Goal: Transaction & Acquisition: Purchase product/service

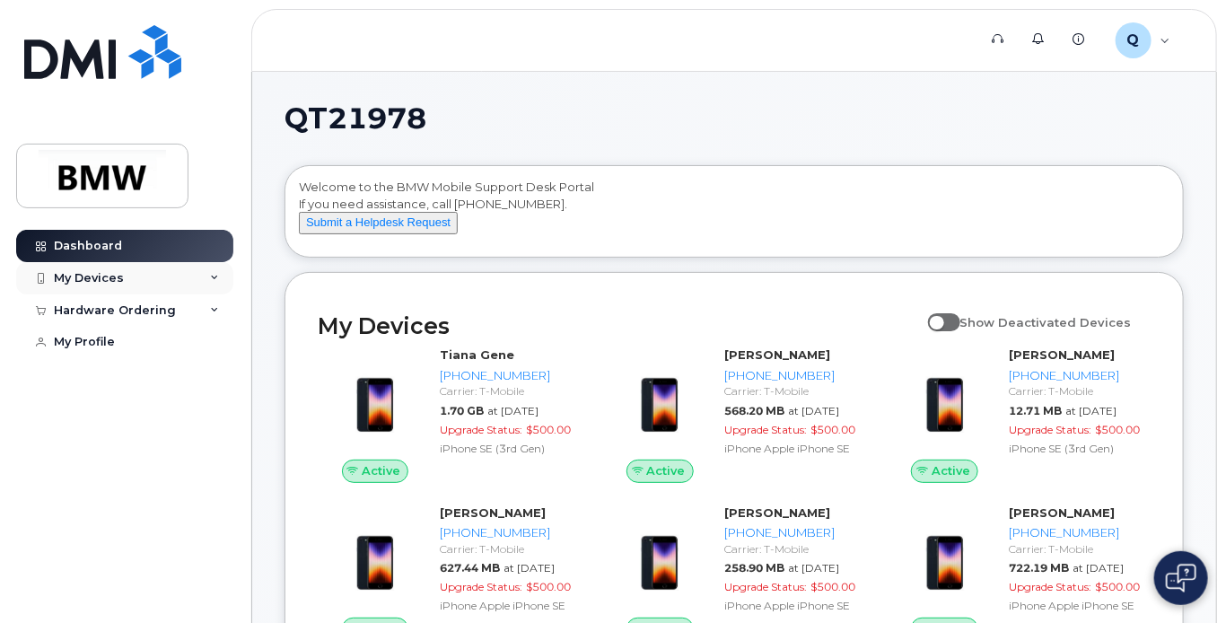
click at [206, 281] on div "My Devices" at bounding box center [124, 278] width 217 height 32
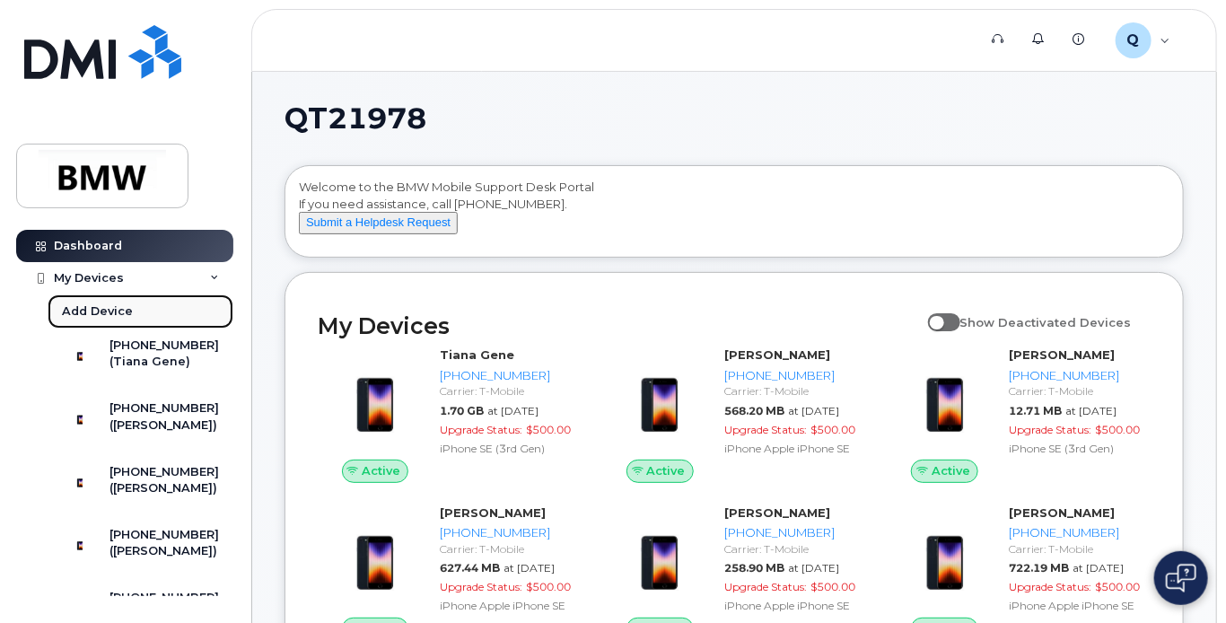
click at [72, 310] on div "Add Device" at bounding box center [97, 311] width 71 height 16
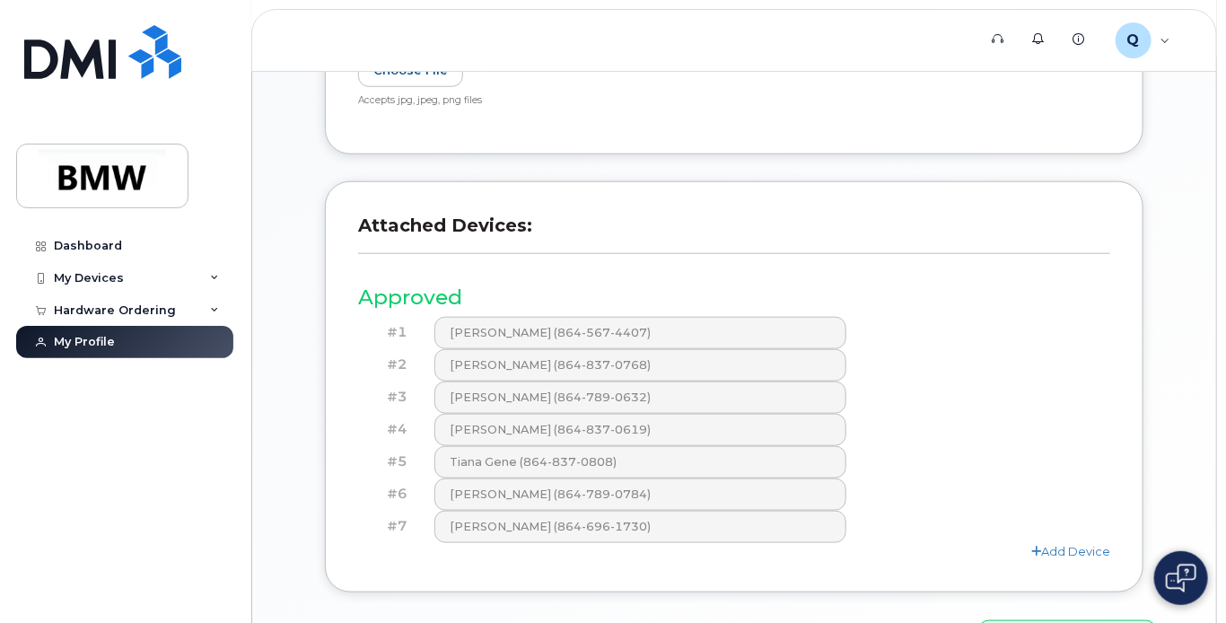
scroll to position [759, 0]
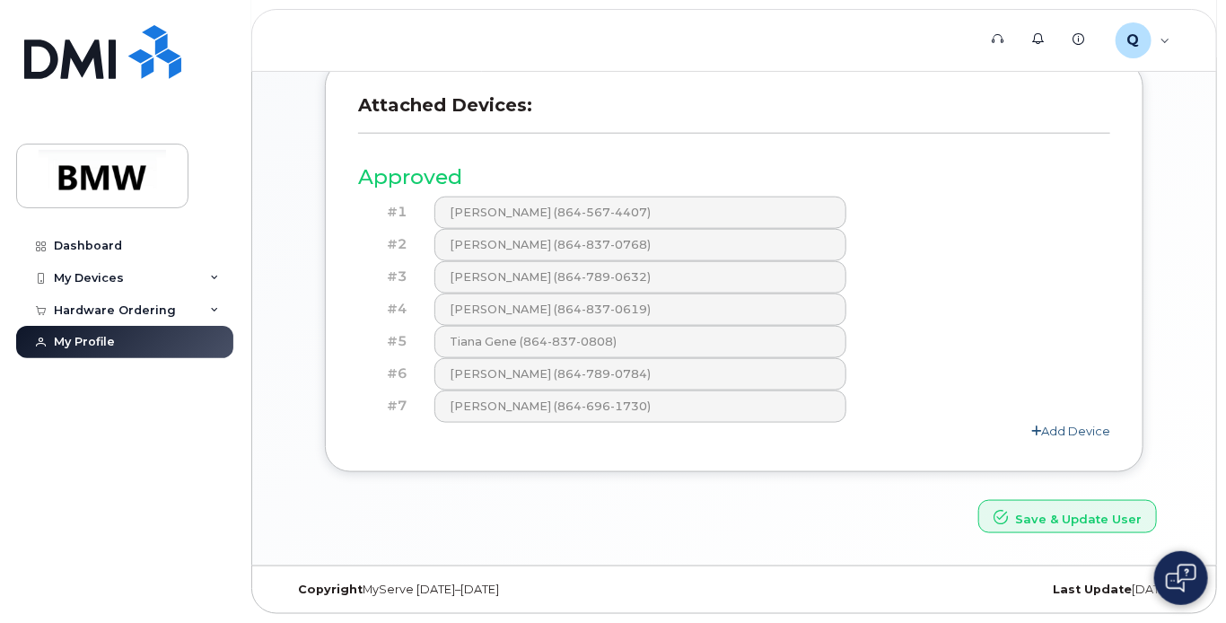
click at [1088, 428] on link "Add Device" at bounding box center [1070, 431] width 79 height 14
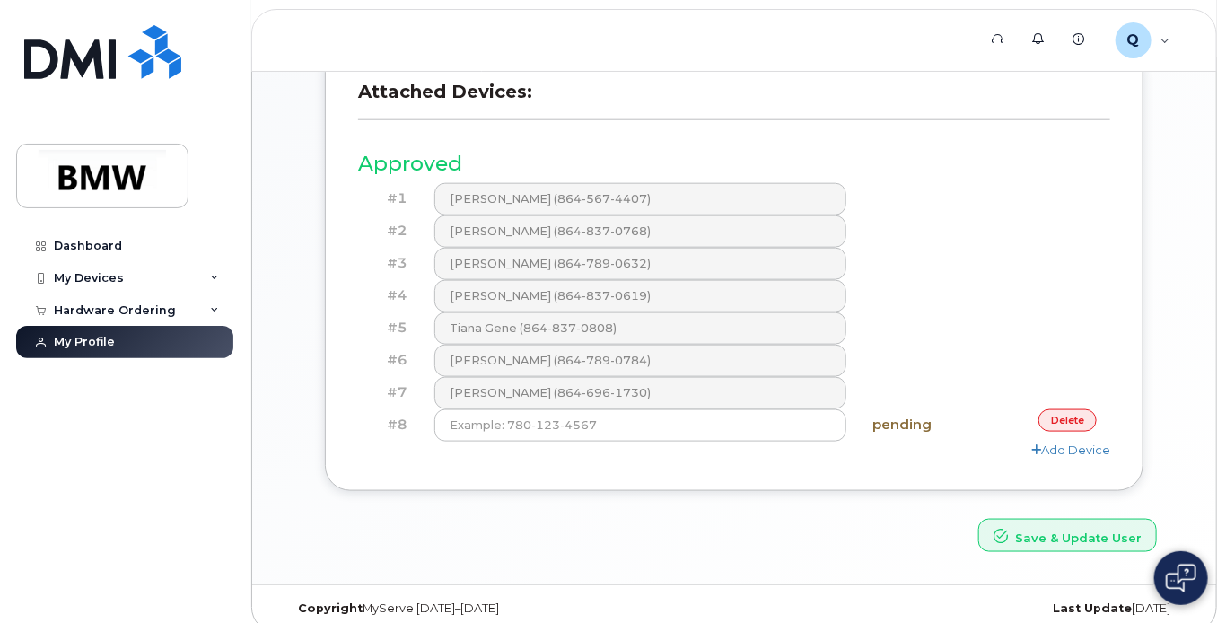
click at [1075, 430] on link "delete" at bounding box center [1068, 420] width 58 height 22
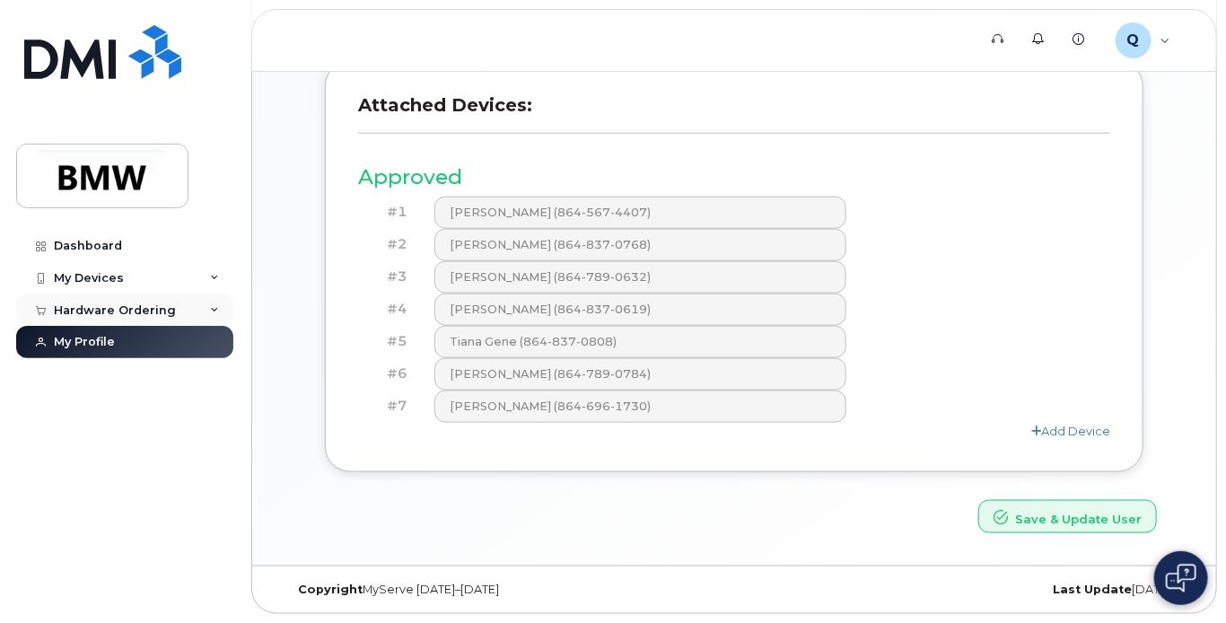
click at [148, 311] on div "Hardware Ordering" at bounding box center [115, 310] width 122 height 14
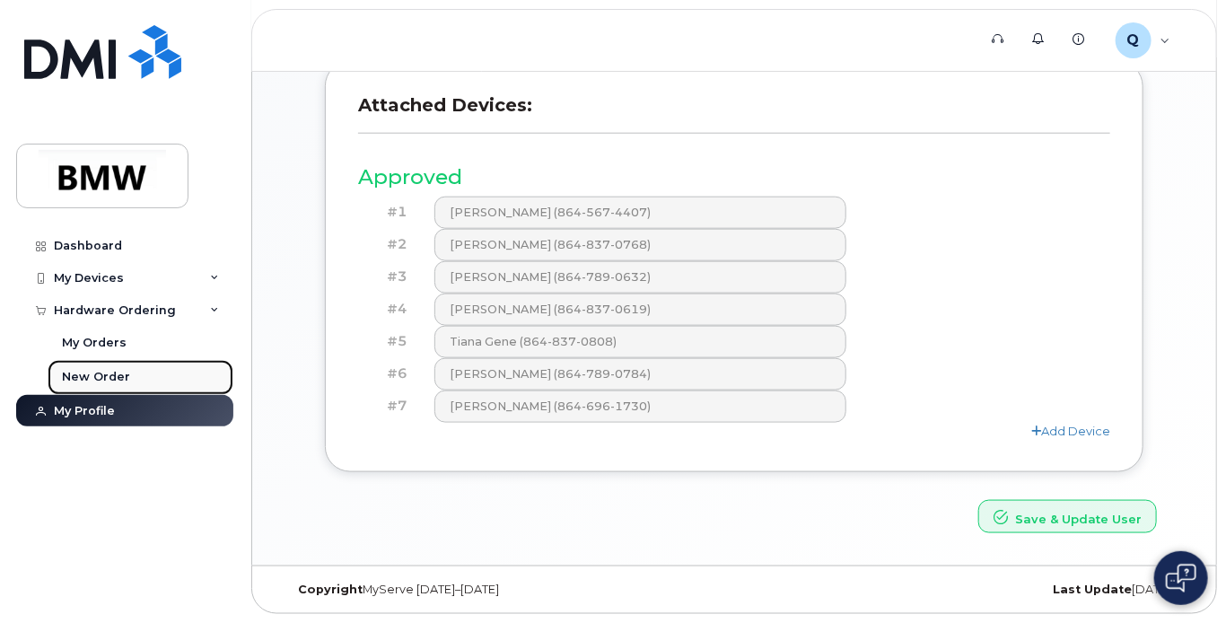
click at [108, 373] on div "New Order" at bounding box center [96, 377] width 68 height 16
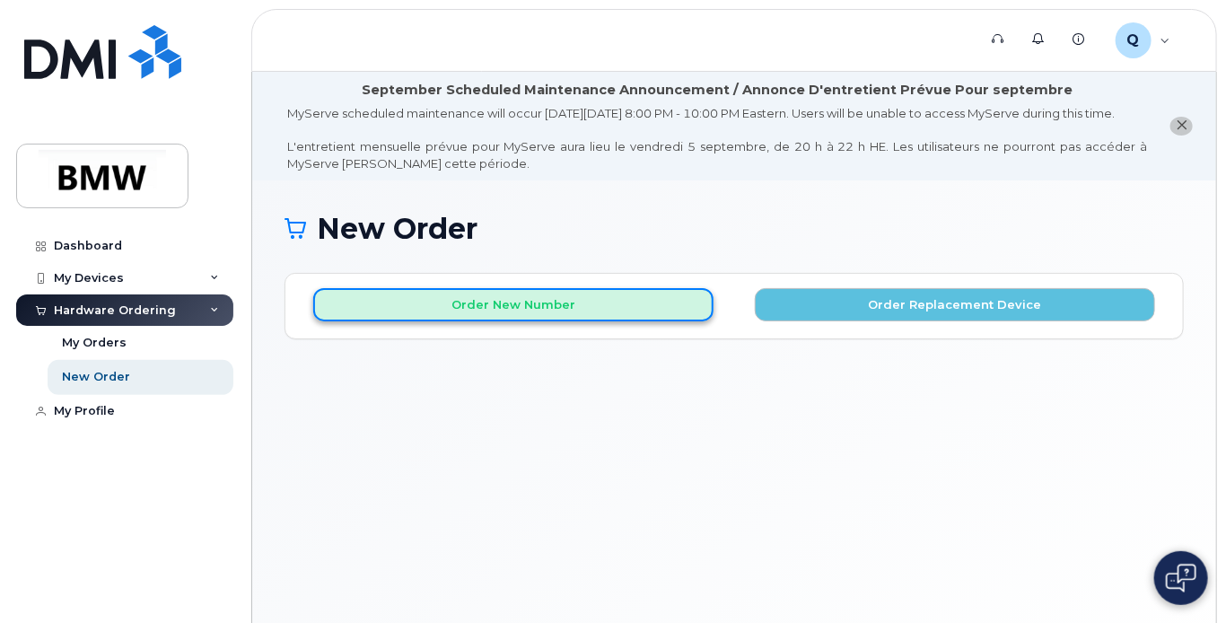
click at [566, 315] on button "Order New Number" at bounding box center [513, 304] width 400 height 33
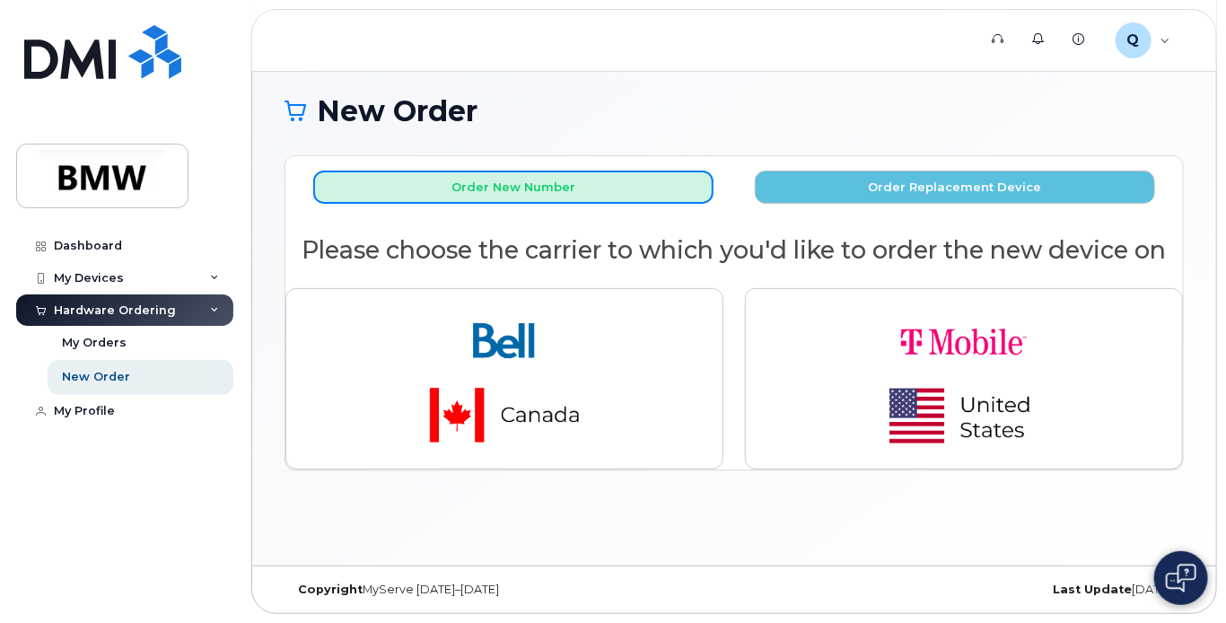
scroll to position [134, 0]
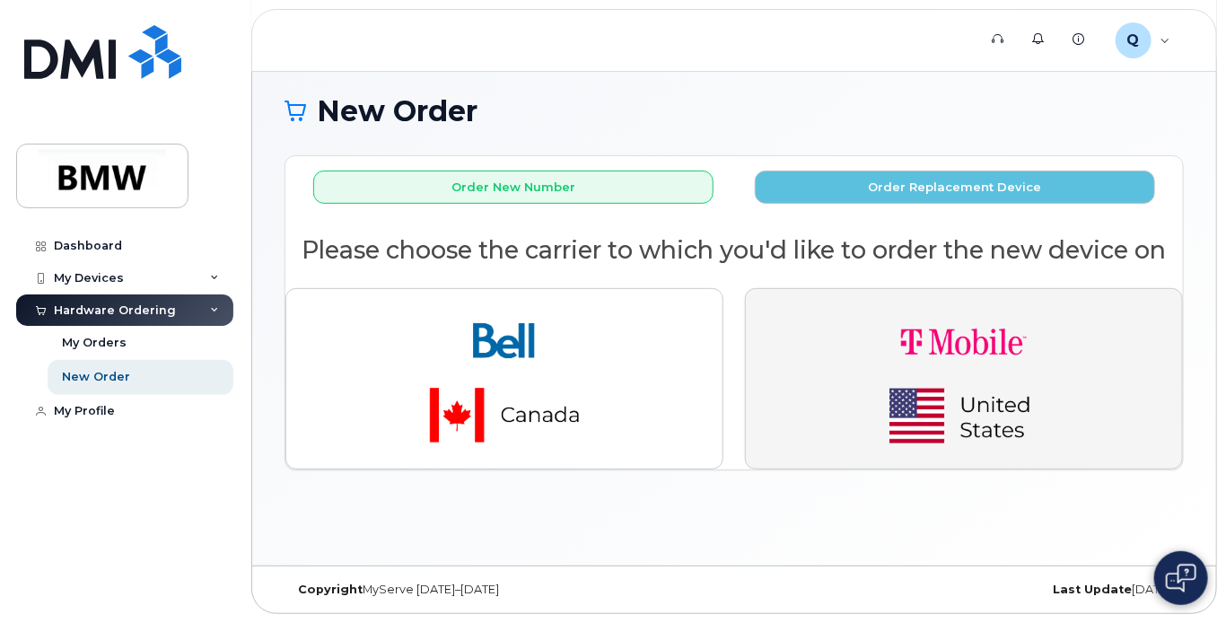
click at [869, 344] on img "button" at bounding box center [963, 378] width 251 height 151
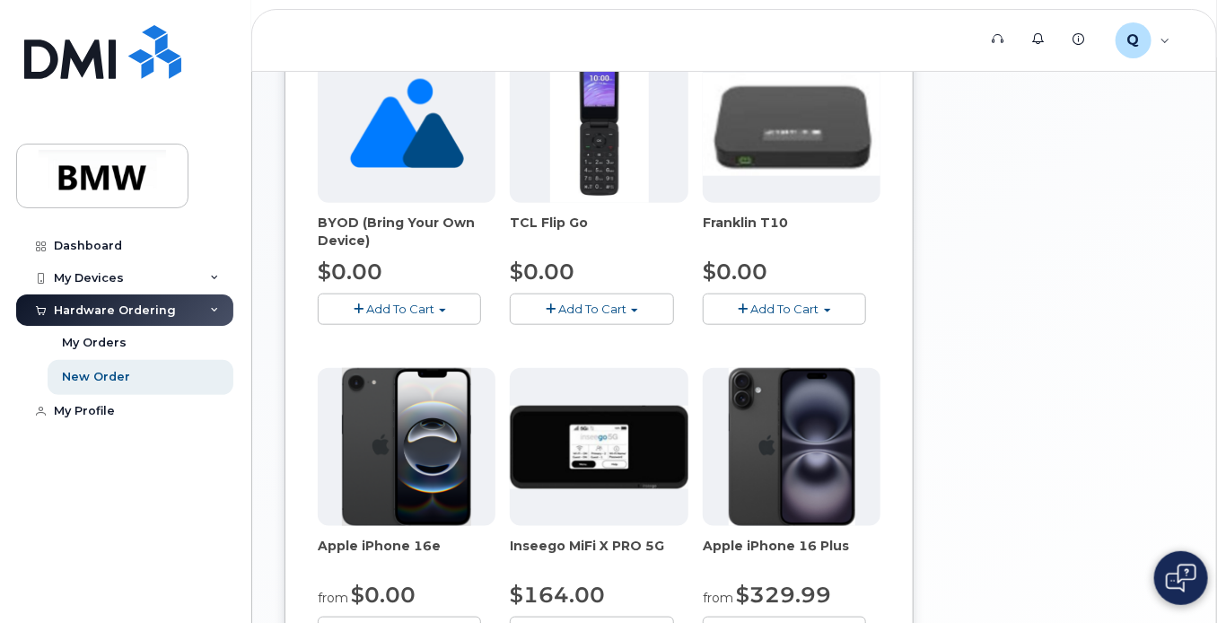
scroll to position [672, 0]
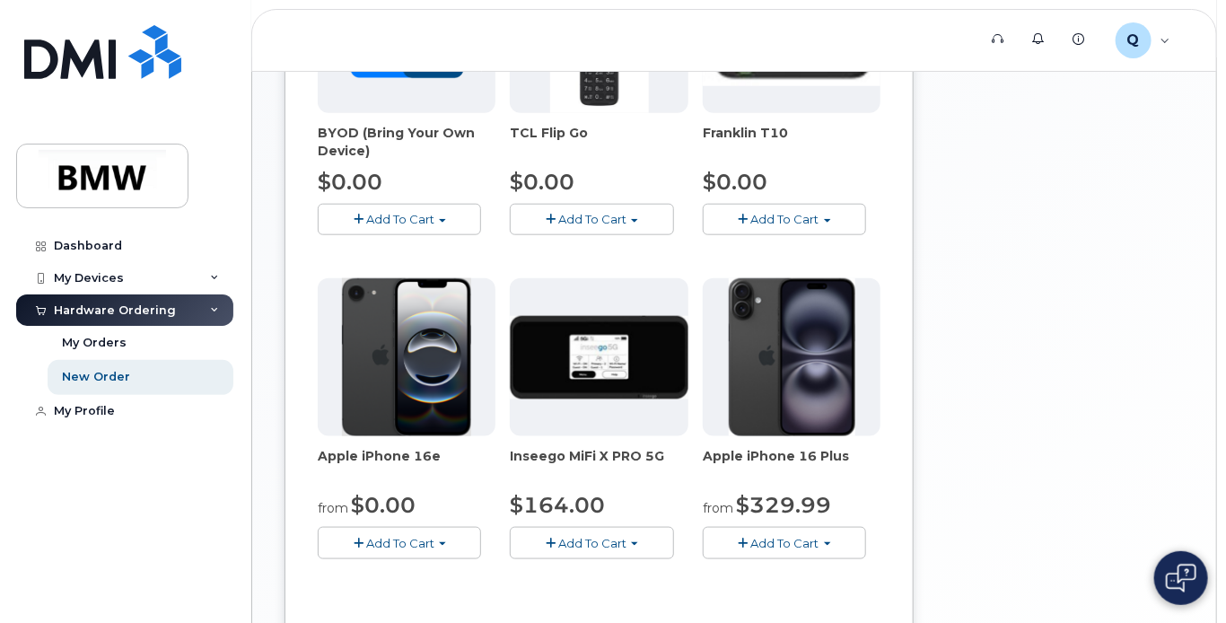
click at [412, 550] on span "Add To Cart" at bounding box center [400, 543] width 68 height 14
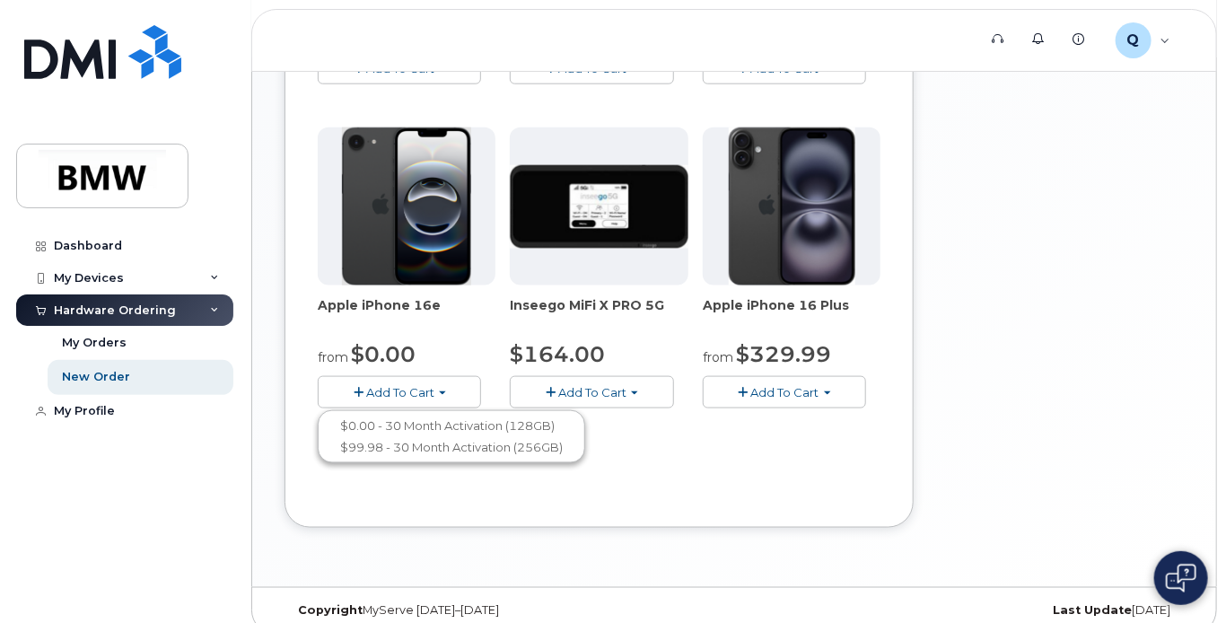
scroll to position [852, 0]
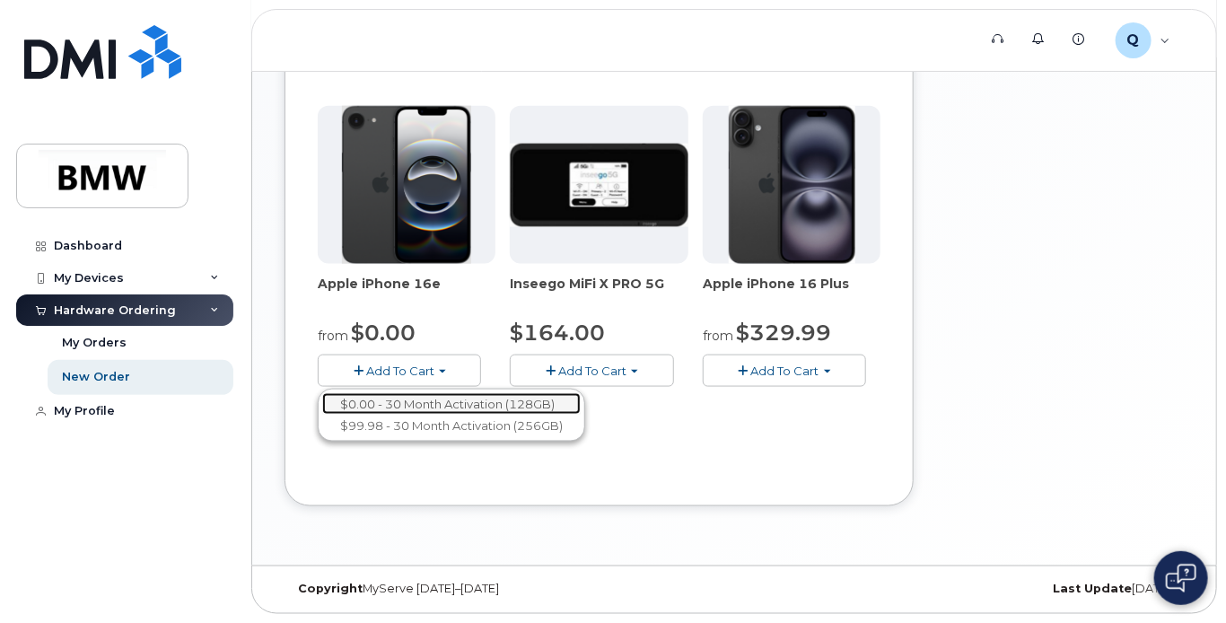
click at [404, 409] on link "$0.00 - 30 Month Activation (128GB)" at bounding box center [451, 404] width 259 height 22
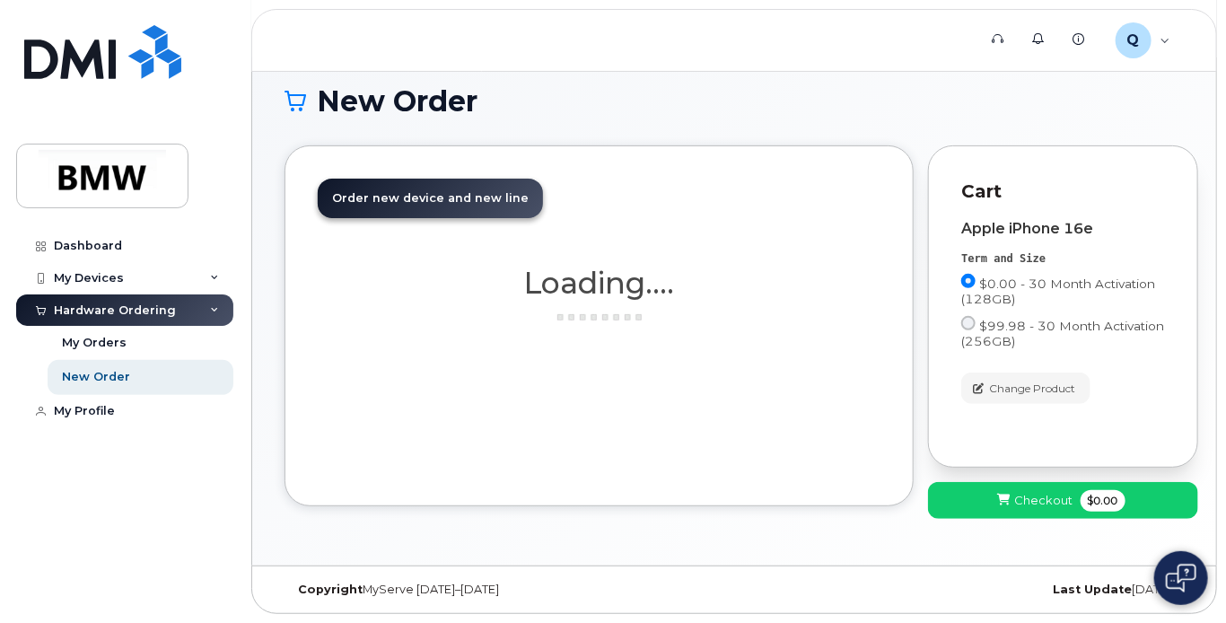
scroll to position [142, 0]
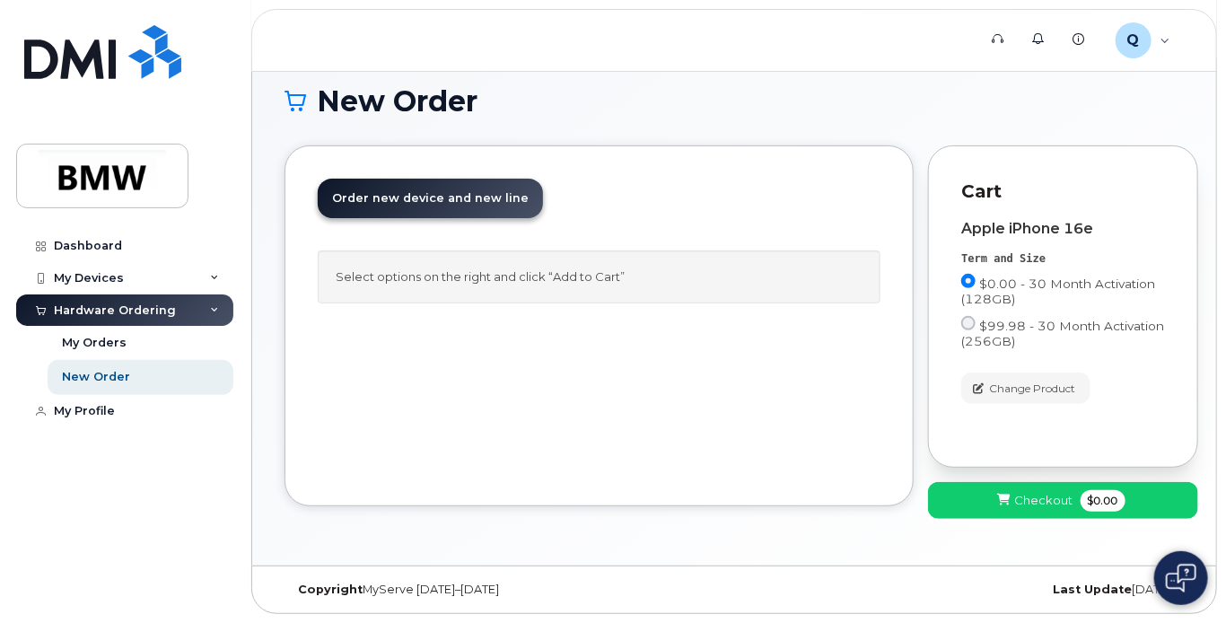
click at [408, 198] on span "Order new device and new line" at bounding box center [430, 197] width 197 height 13
click at [1032, 498] on span "Checkout" at bounding box center [1044, 500] width 58 height 17
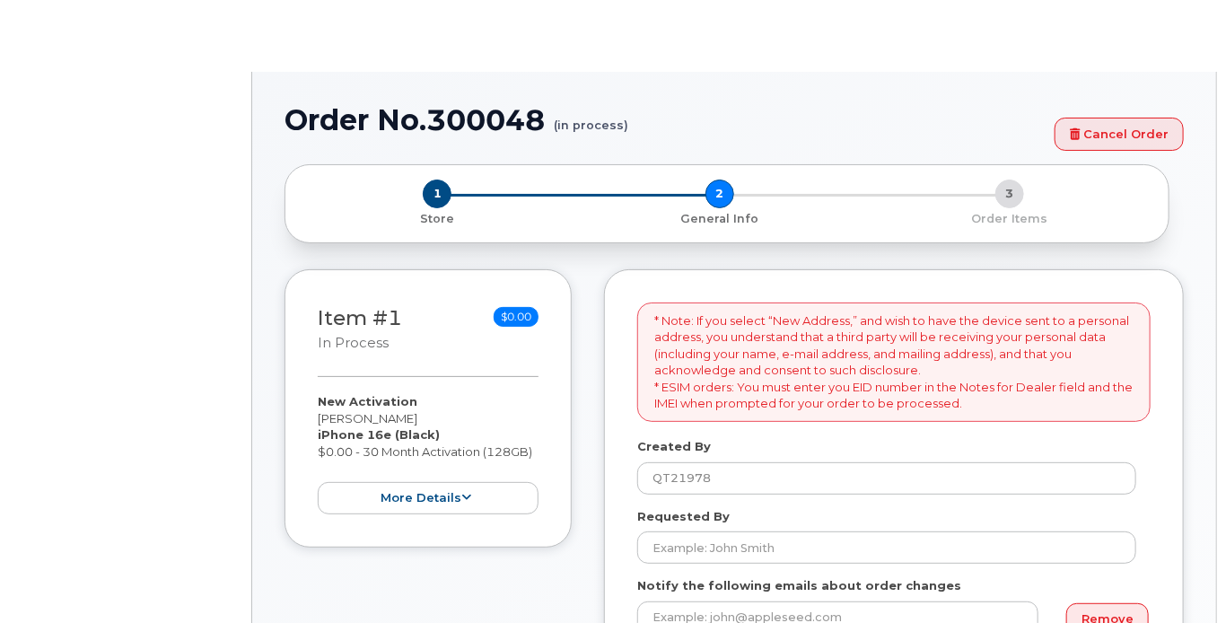
select select
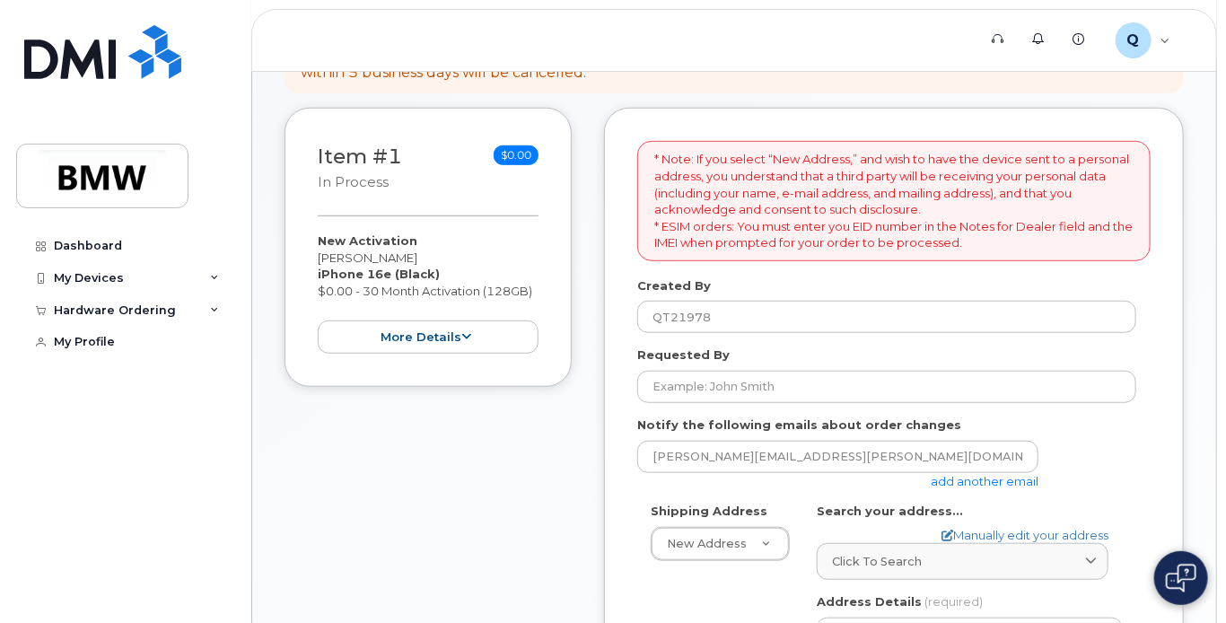
scroll to position [449, 0]
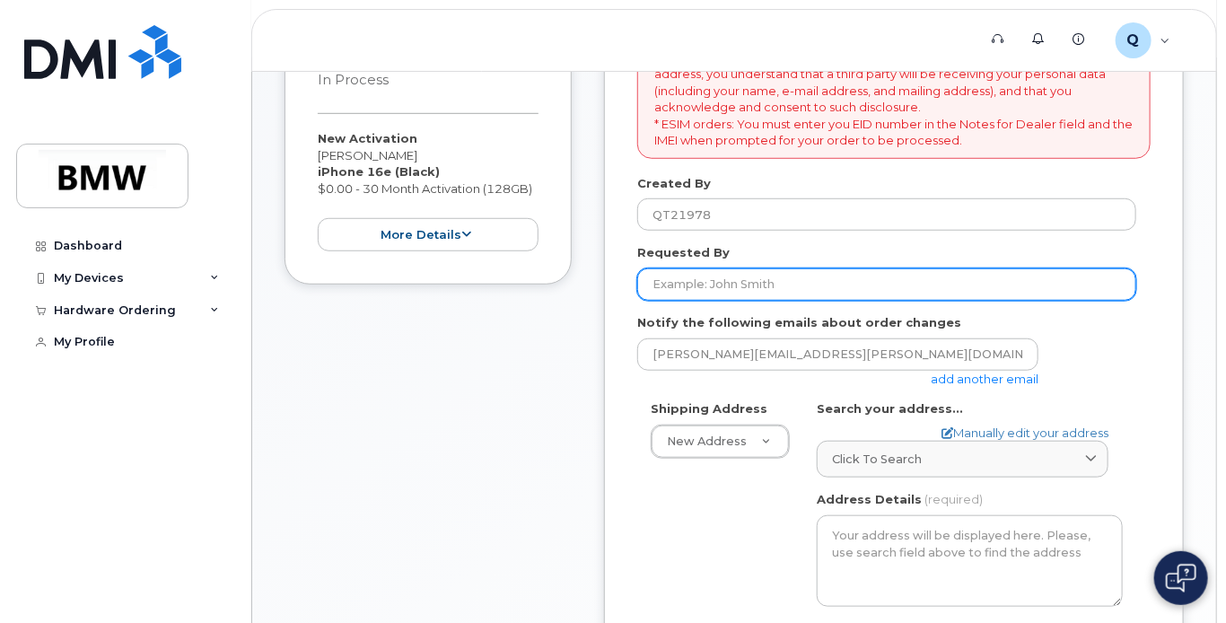
drag, startPoint x: 808, startPoint y: 298, endPoint x: 610, endPoint y: 300, distance: 197.5
click at [610, 300] on div "* Note: If you select “New Address,” and wish to have the device sent to a pers…" at bounding box center [894, 504] width 580 height 999
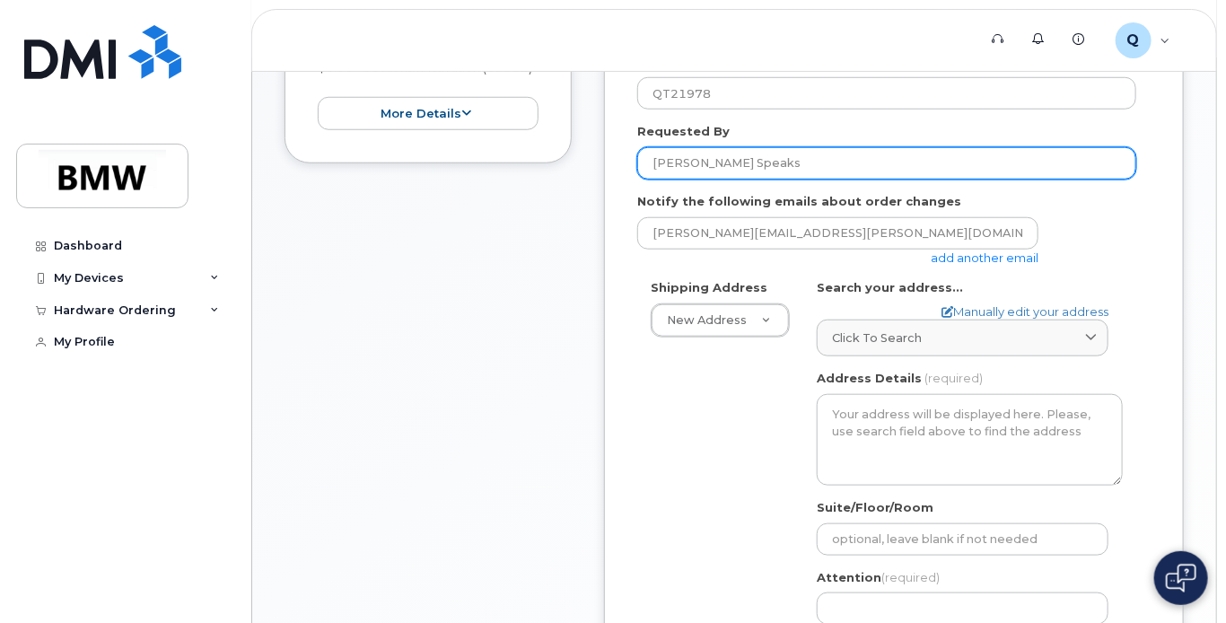
scroll to position [628, 0]
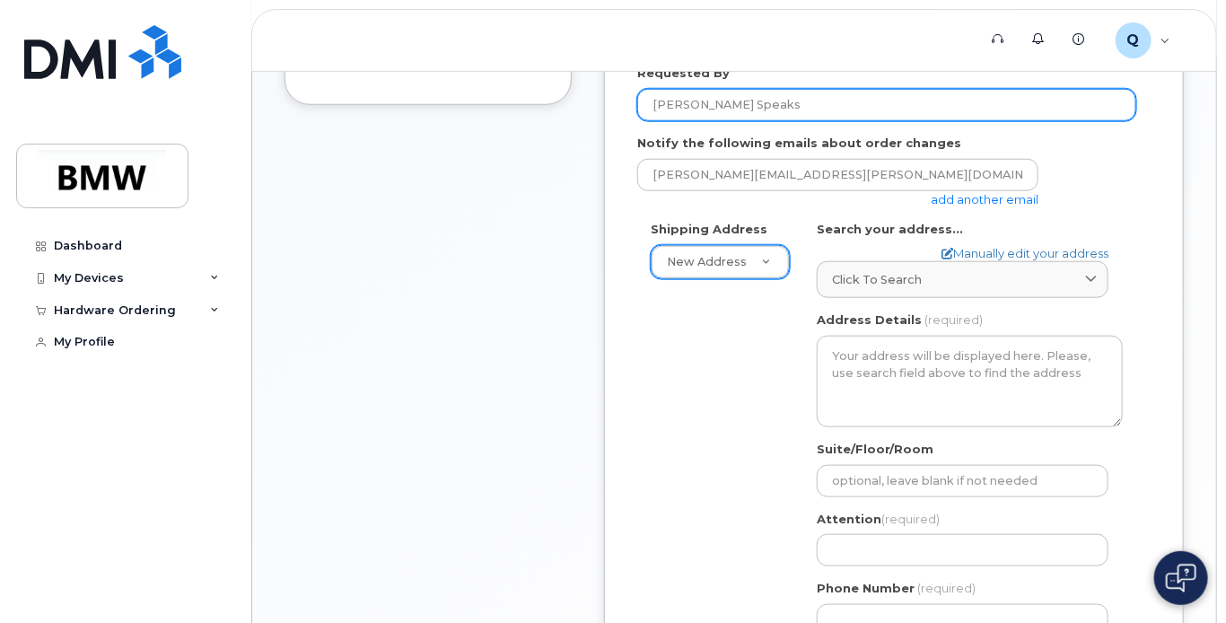
type input "Larry Speaks"
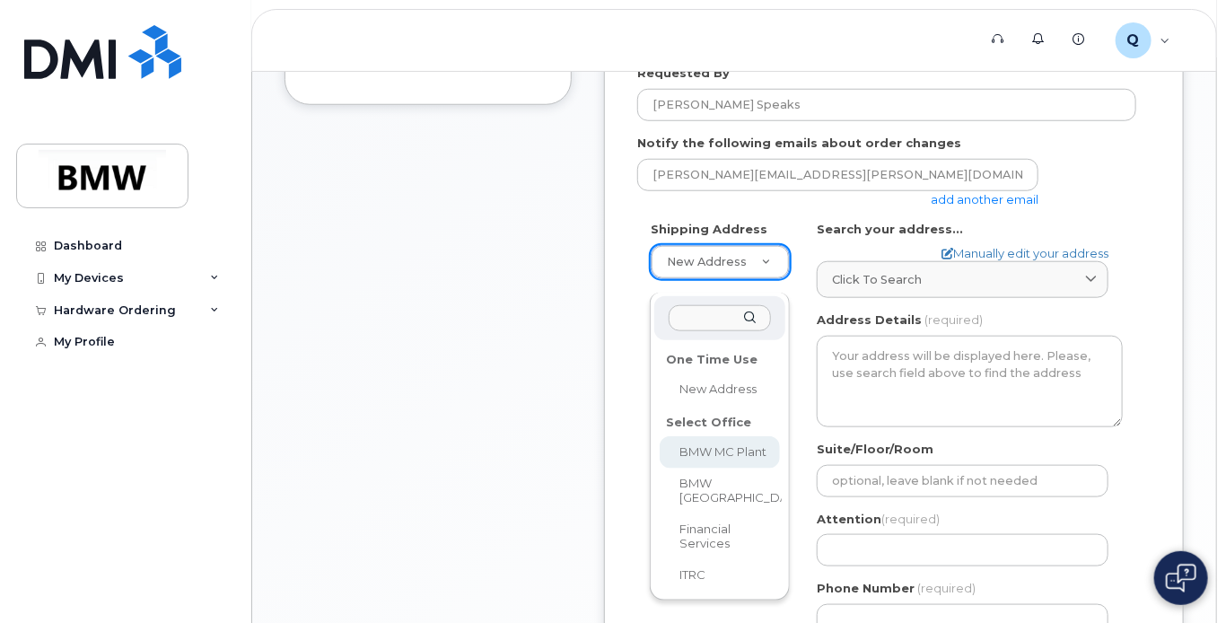
select select
type textarea "1400 Highway 101 S GREER SC 29651-6731 UNITED STATES Greer South Carolina 29651…"
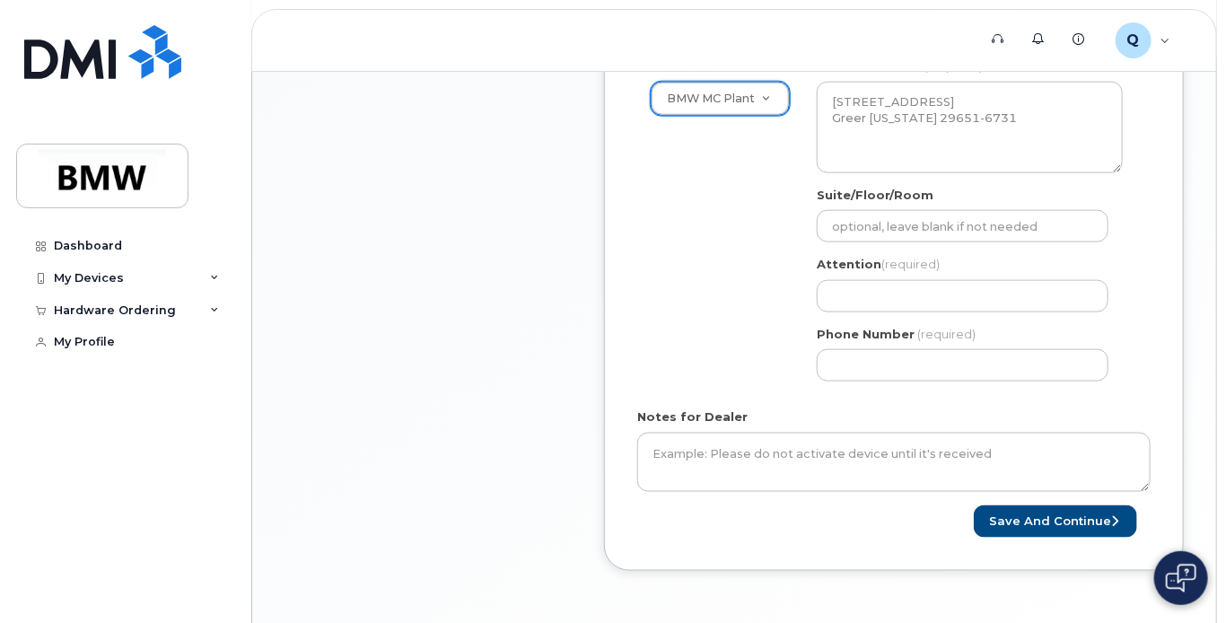
scroll to position [808, 0]
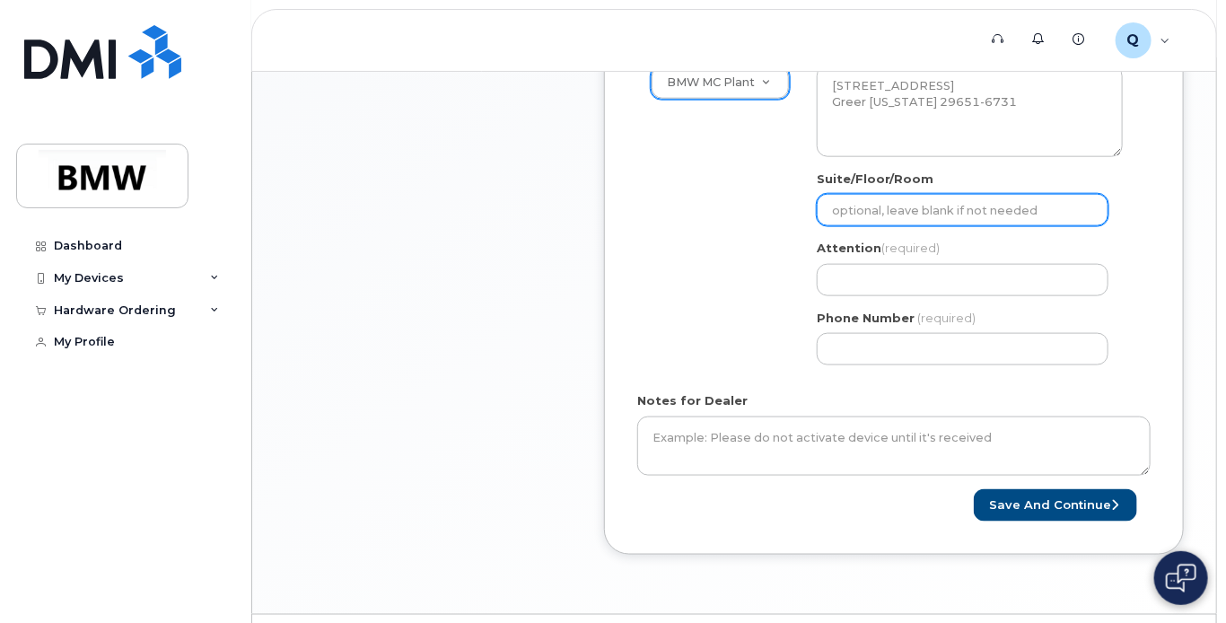
click at [866, 226] on input "Suite/Floor/Room" at bounding box center [963, 210] width 292 height 32
select select
type input "H"
select select
type input "Ha"
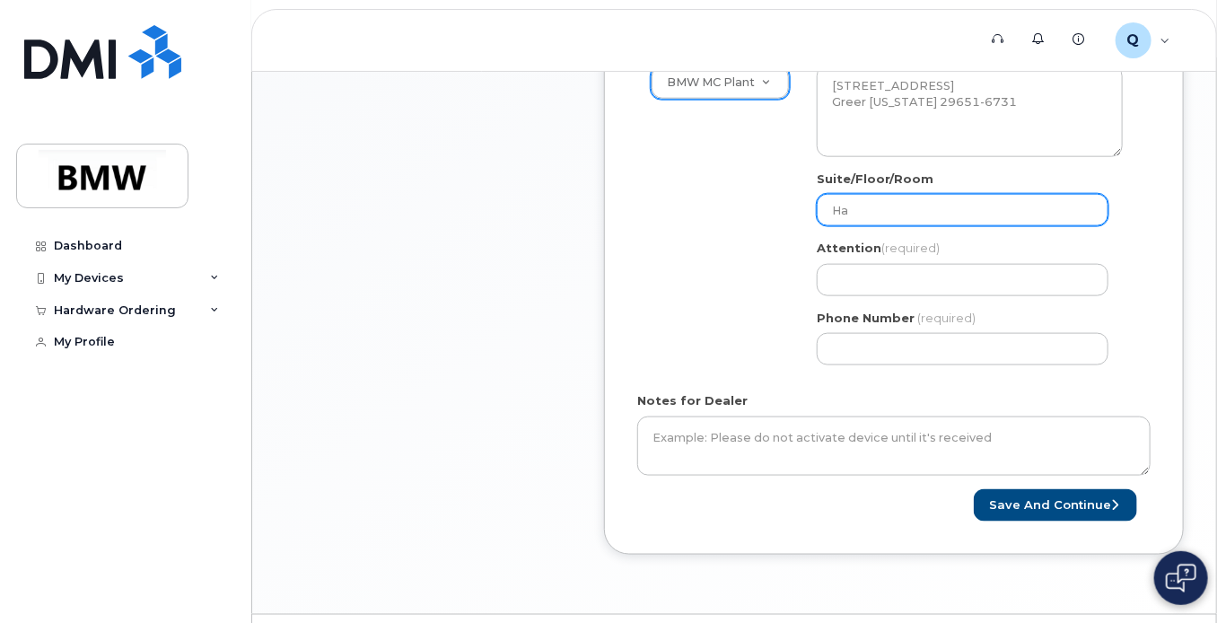
select select
type input "Hal"
select select
type input "Hall"
select select
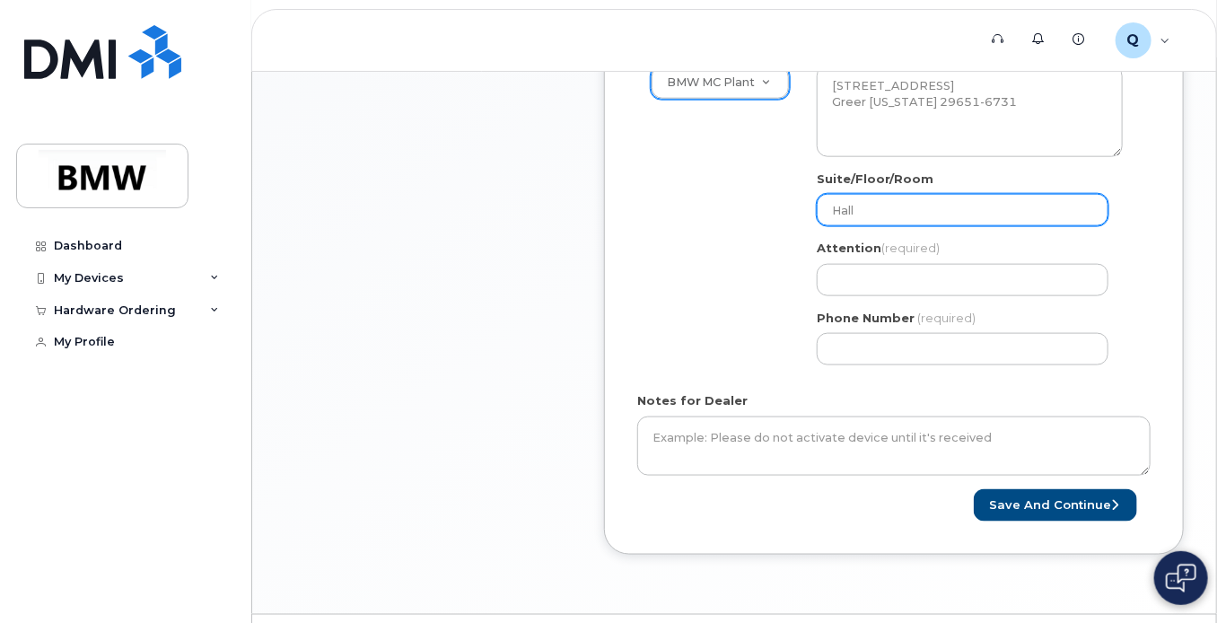
type input "Hall 5"
select select
type input "Hall 52"
select select
type input "Hall 52 S"
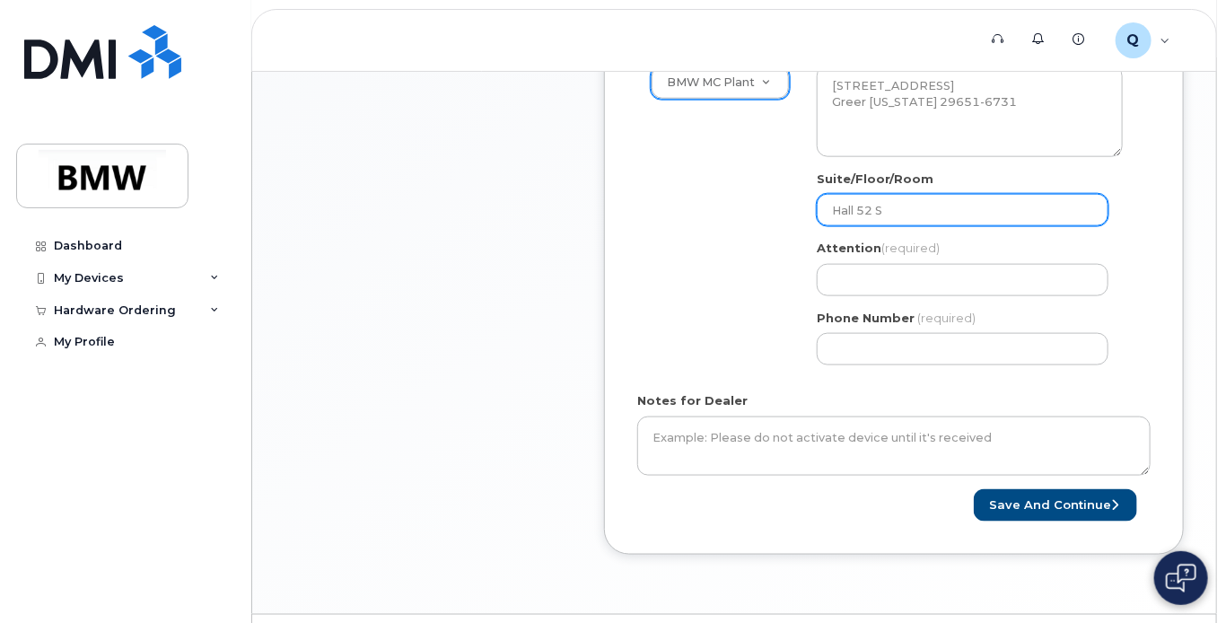
select select
type input "Hall 52 Su"
select select
type input "Hall 52 Sup"
select select
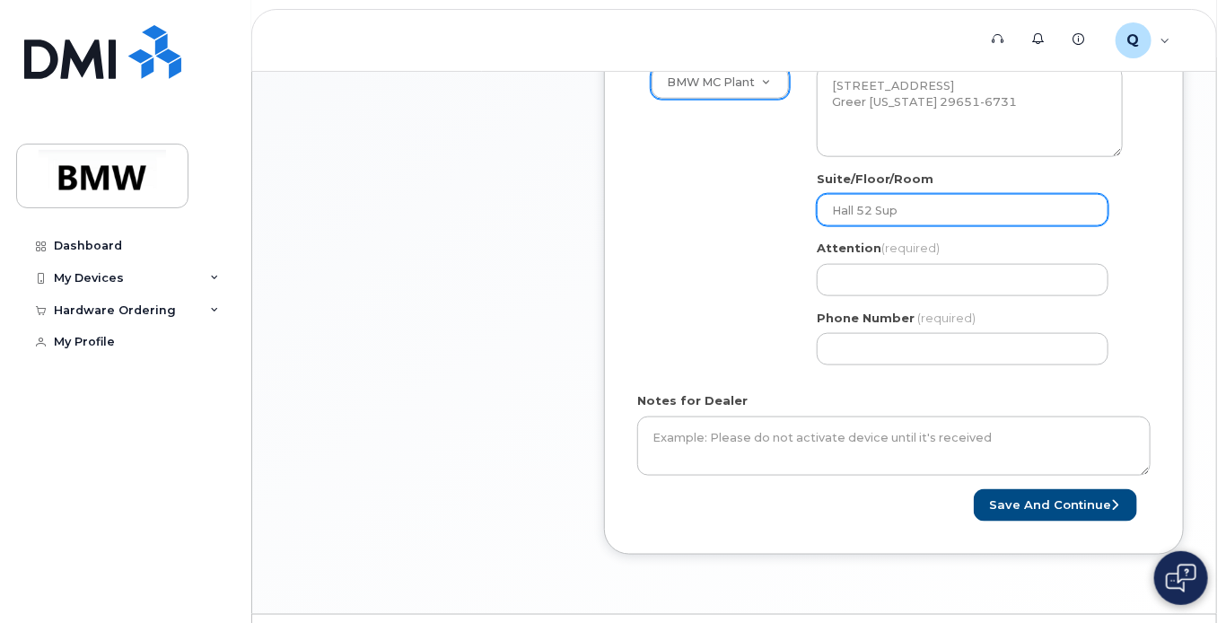
type input "Hall 52 Supp"
select select
type input "Hall 52 Suppo"
select select
type input "Hall 52 Suppor"
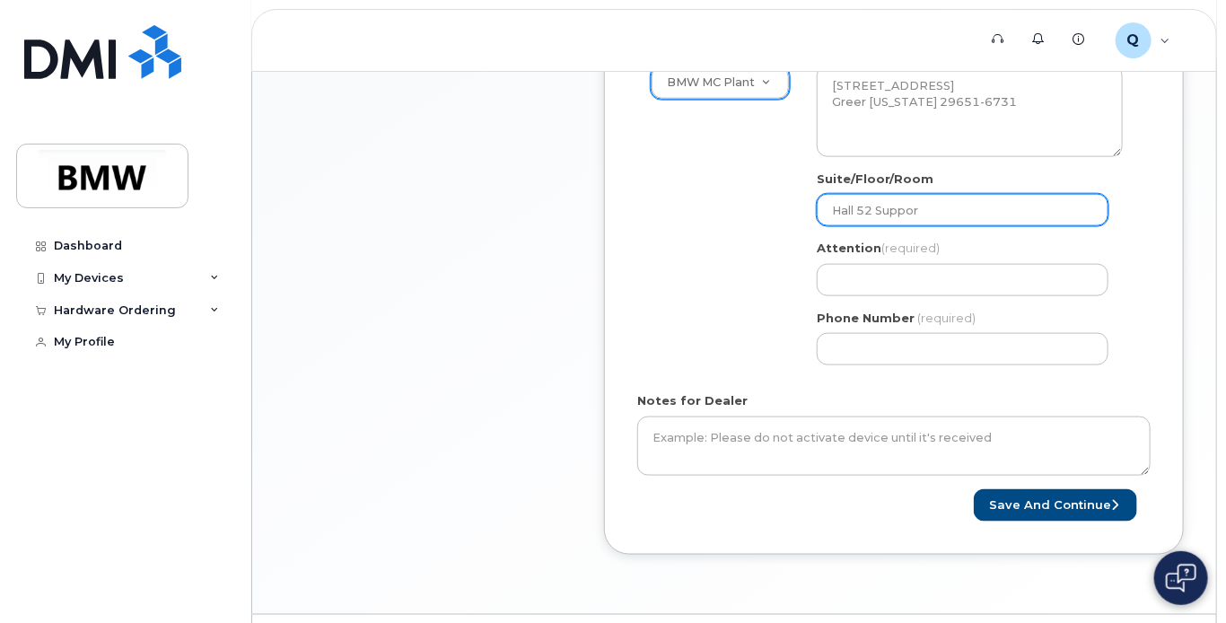
select select
type input "Hall 52 Support"
select select
type input "Hall 52 Support o"
select select
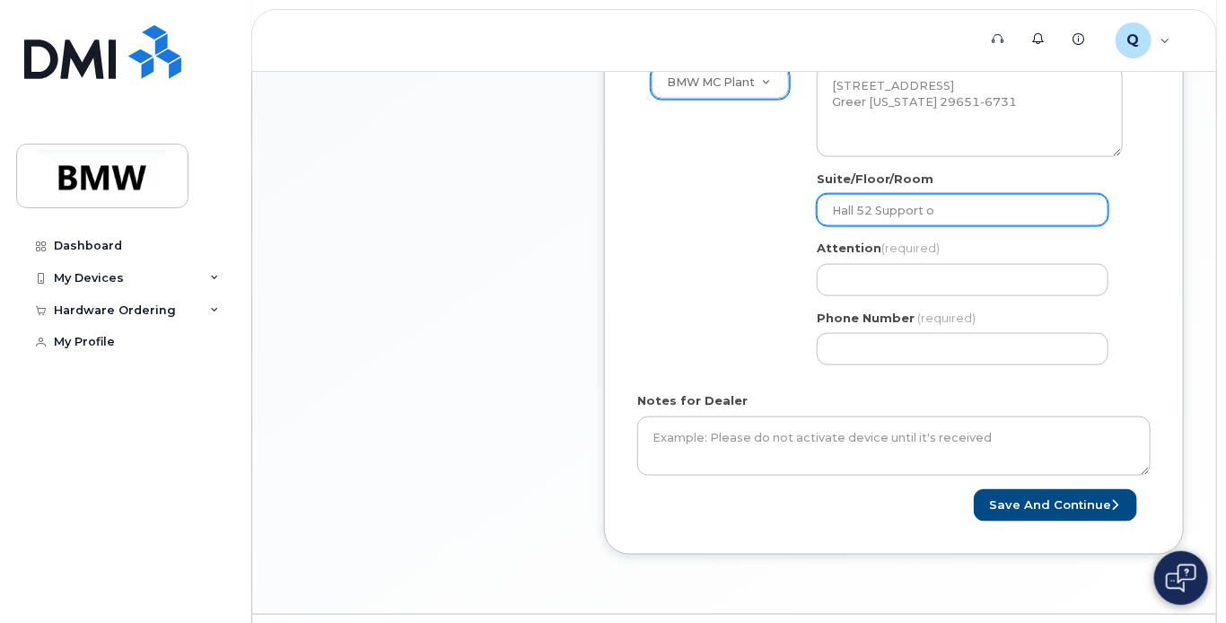
type input "Hall 52 Support of"
select select
type input "Hall 52 Support off"
select select
type input "Hall 52 Support offi"
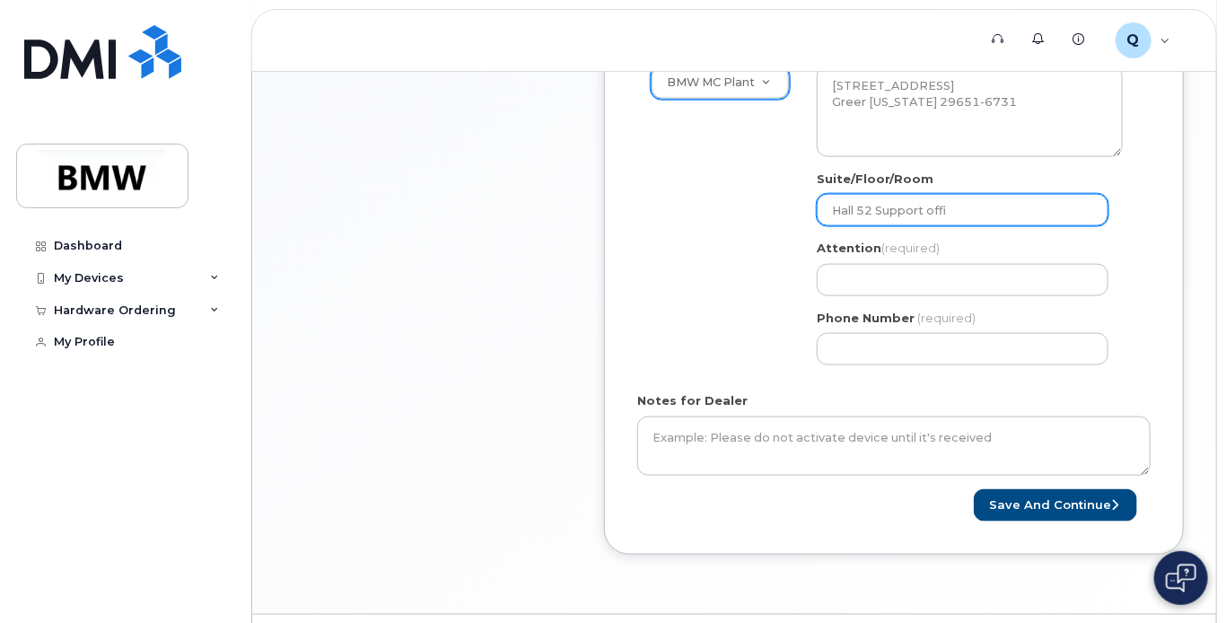
select select
type input "Hall 52 Support offic"
select select
type input "Hall 52 Support office"
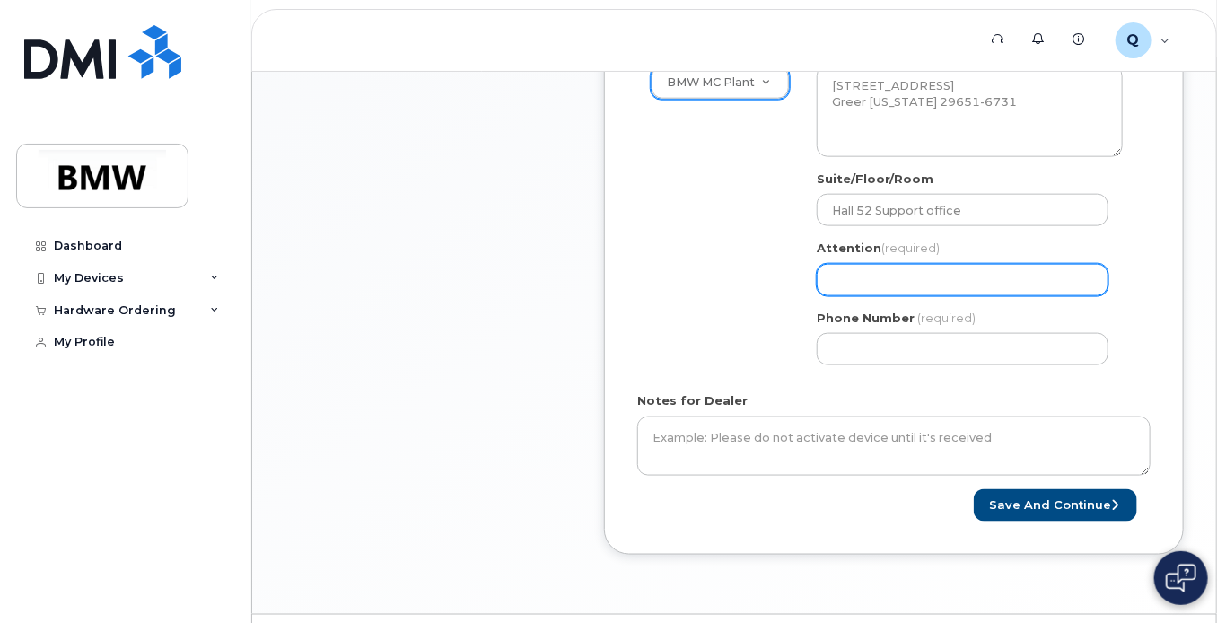
click at [844, 296] on input "Attention (required)" at bounding box center [963, 280] width 292 height 32
select select
type input "B"
select select
type input "Bi"
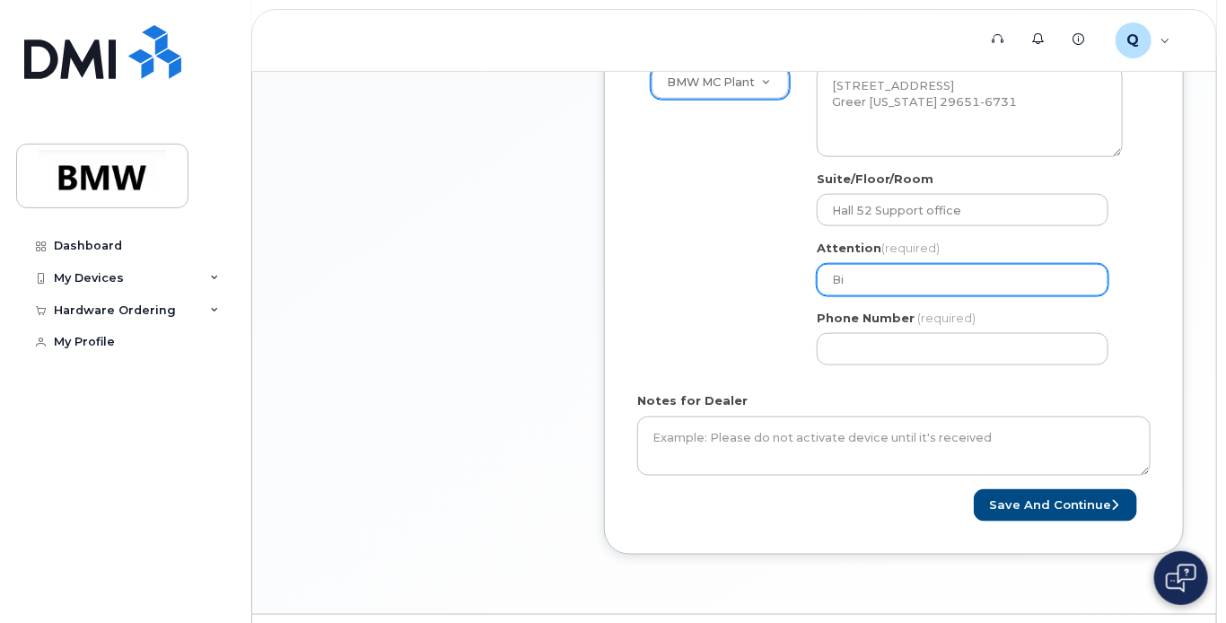
select select
type input "Bil"
select select
type input "Bill"
select select
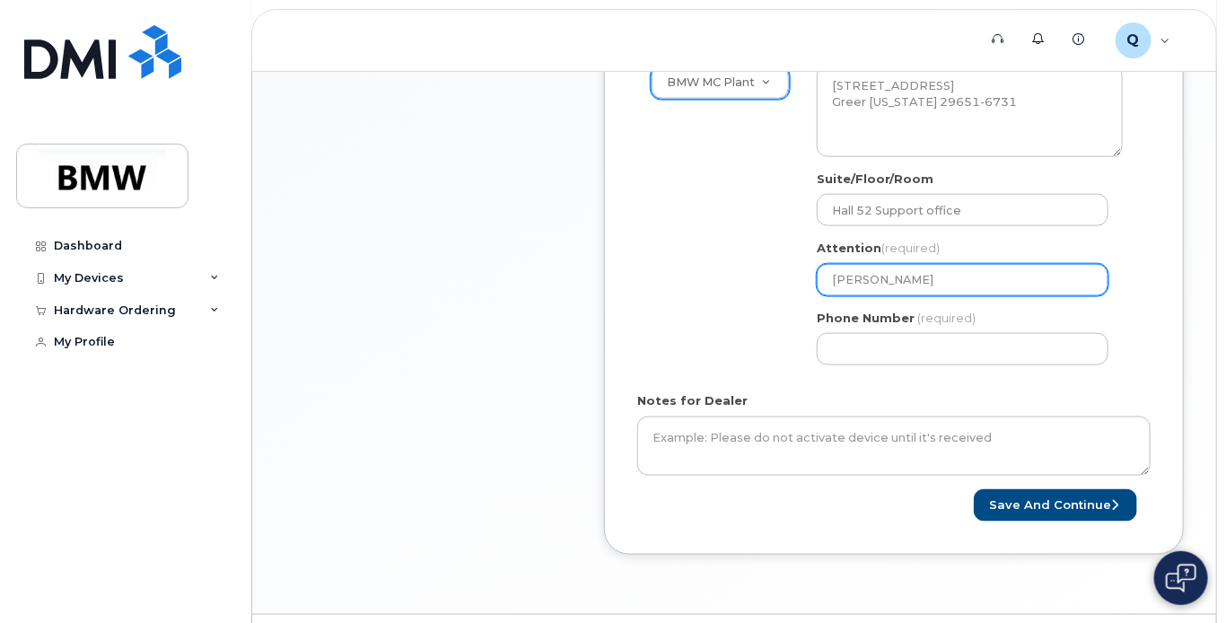
type input "Billy"
select select
type input "Billy m"
select select
type input "Billy mi"
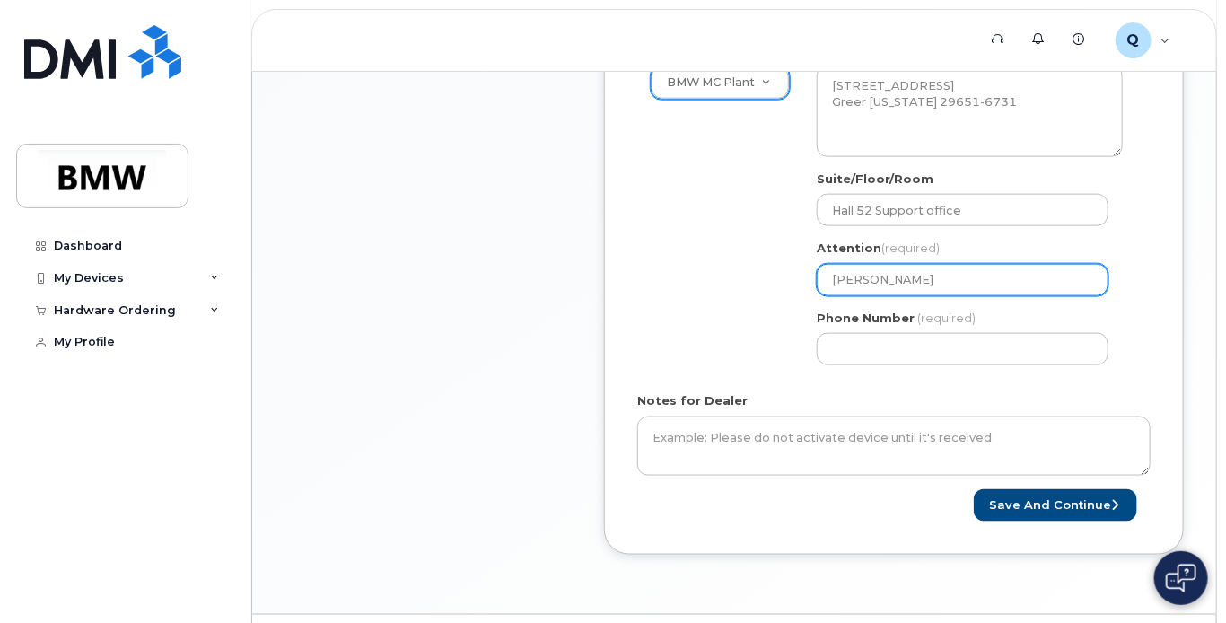
select select
type input "Billy mil"
select select
type input "Billy mi"
select select
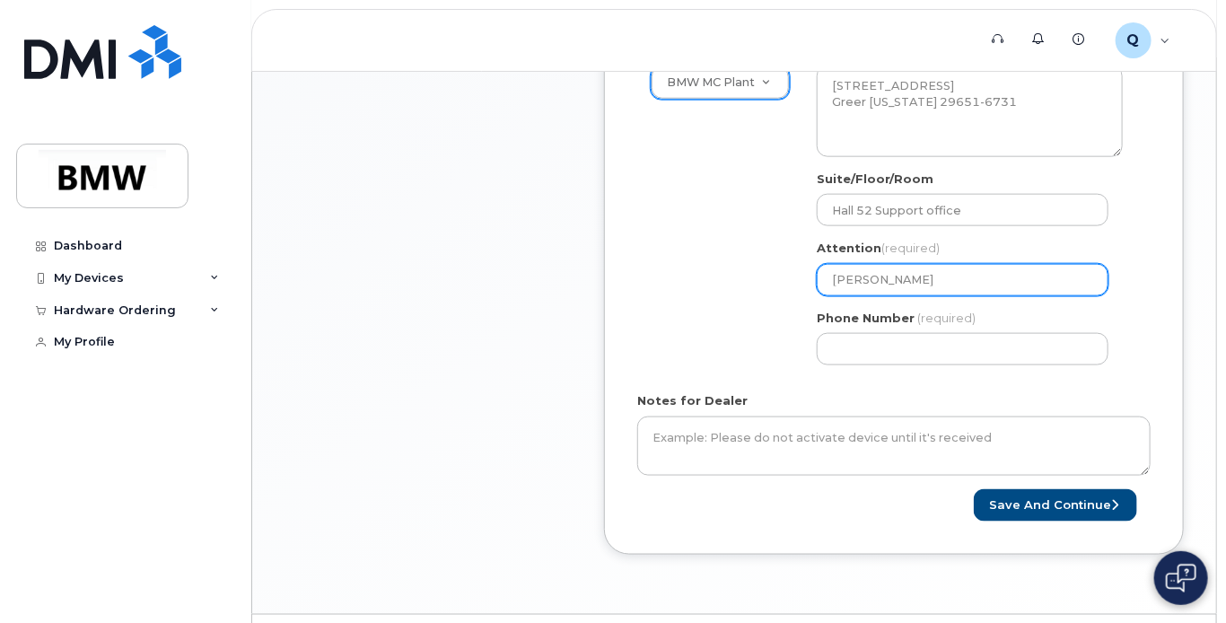
type input "Billy m"
select select
type input "Billy"
select select
type input "Billy M"
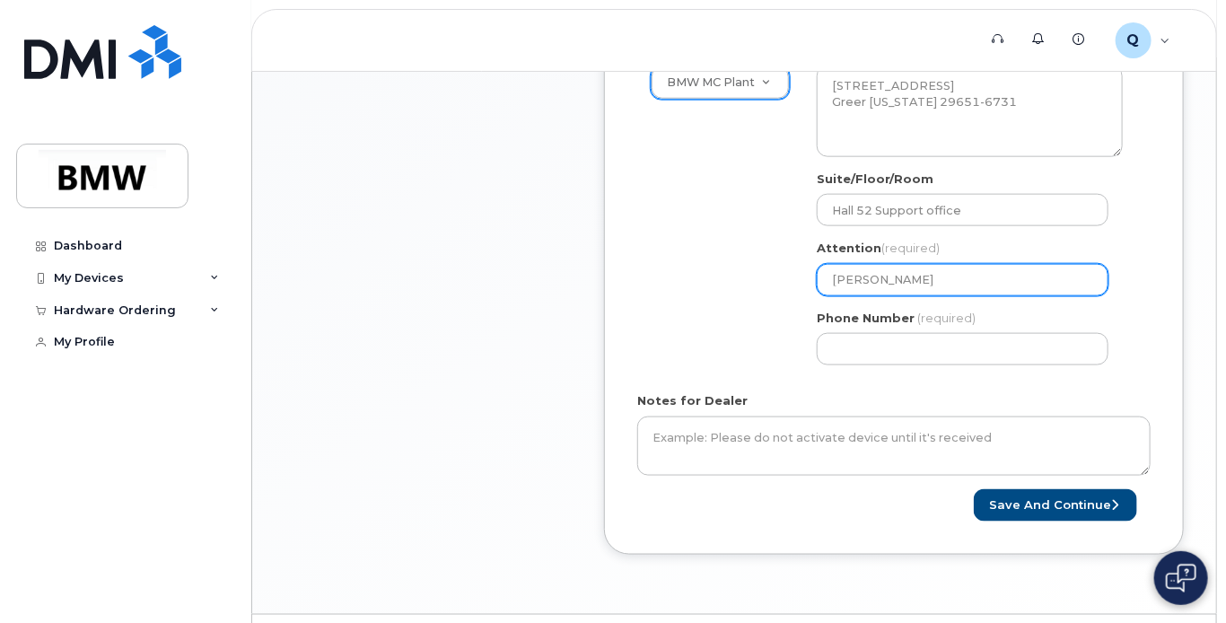
select select
type input "Billy Mi"
select select
type input "Billy Mil"
select select
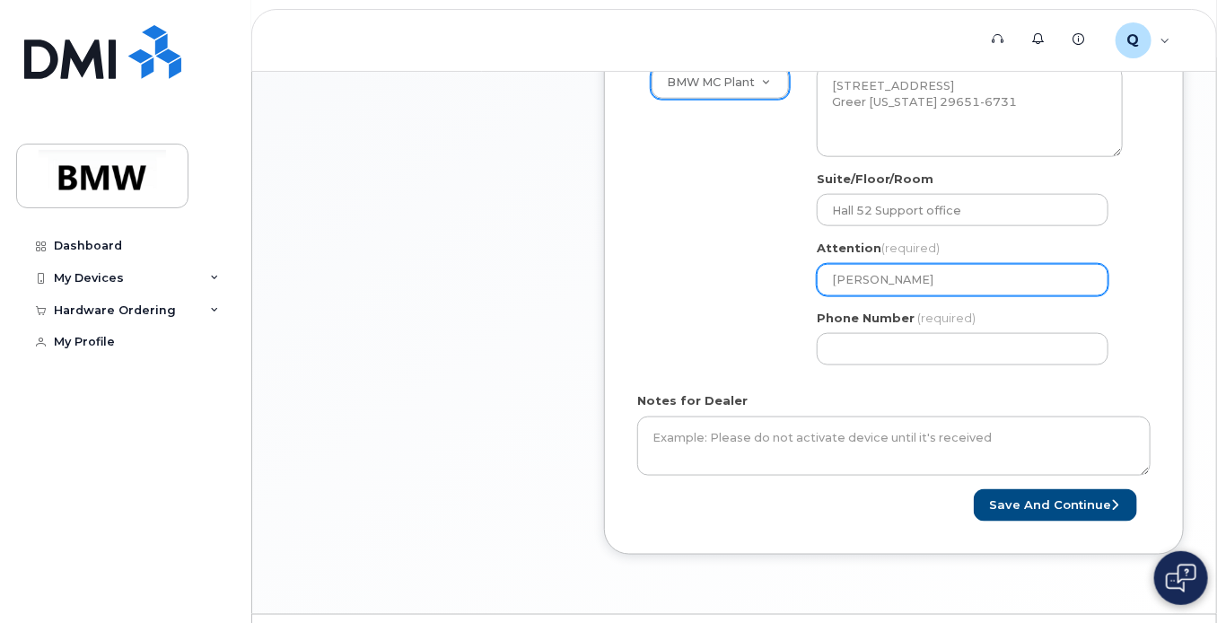
type input "Billy Mill"
select select
type input "Billy Mille"
select select
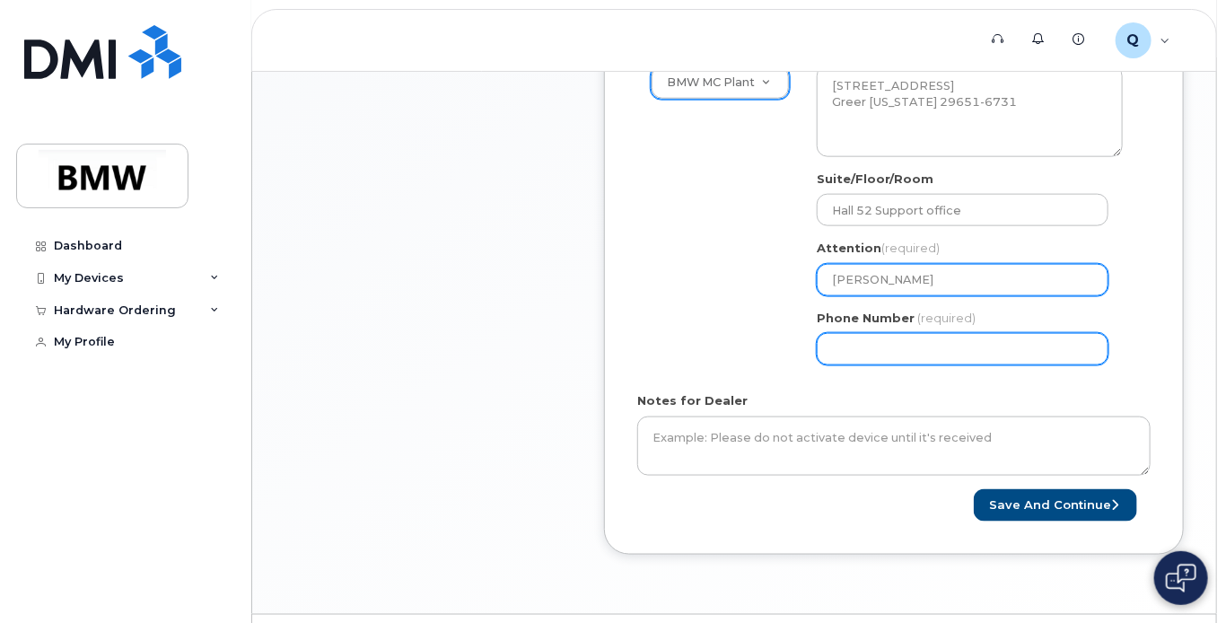
type input "[PERSON_NAME]"
click at [867, 364] on input "Phone Number" at bounding box center [963, 349] width 292 height 32
select select
type input "864"
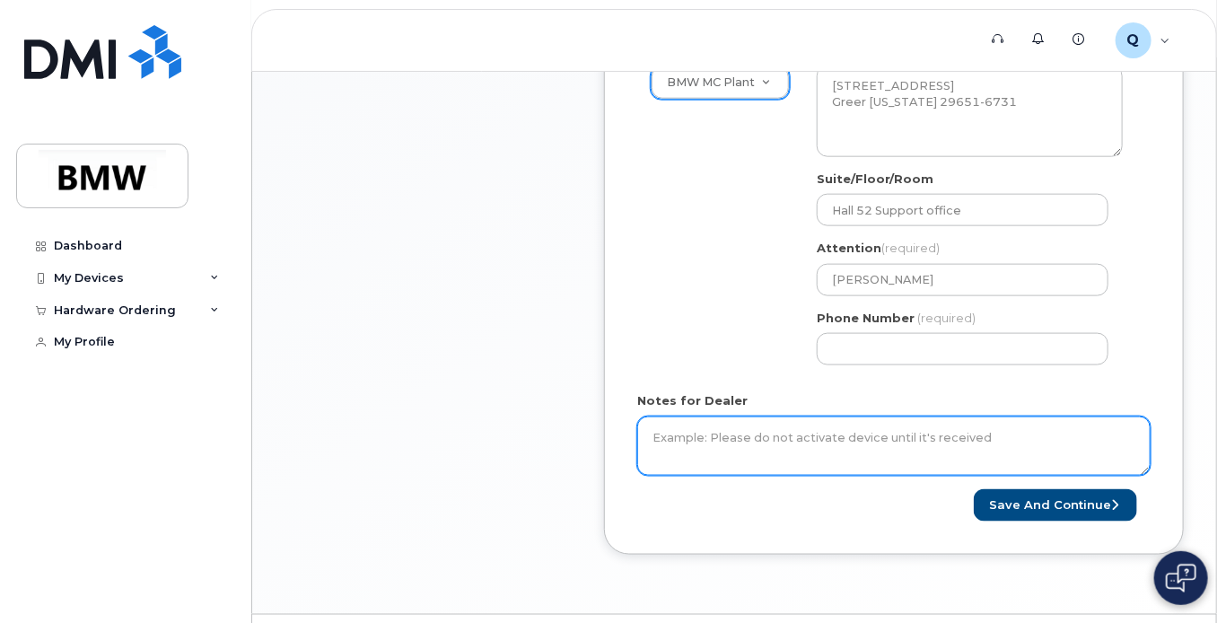
click at [700, 452] on textarea "Notes for Dealer" at bounding box center [893, 446] width 513 height 59
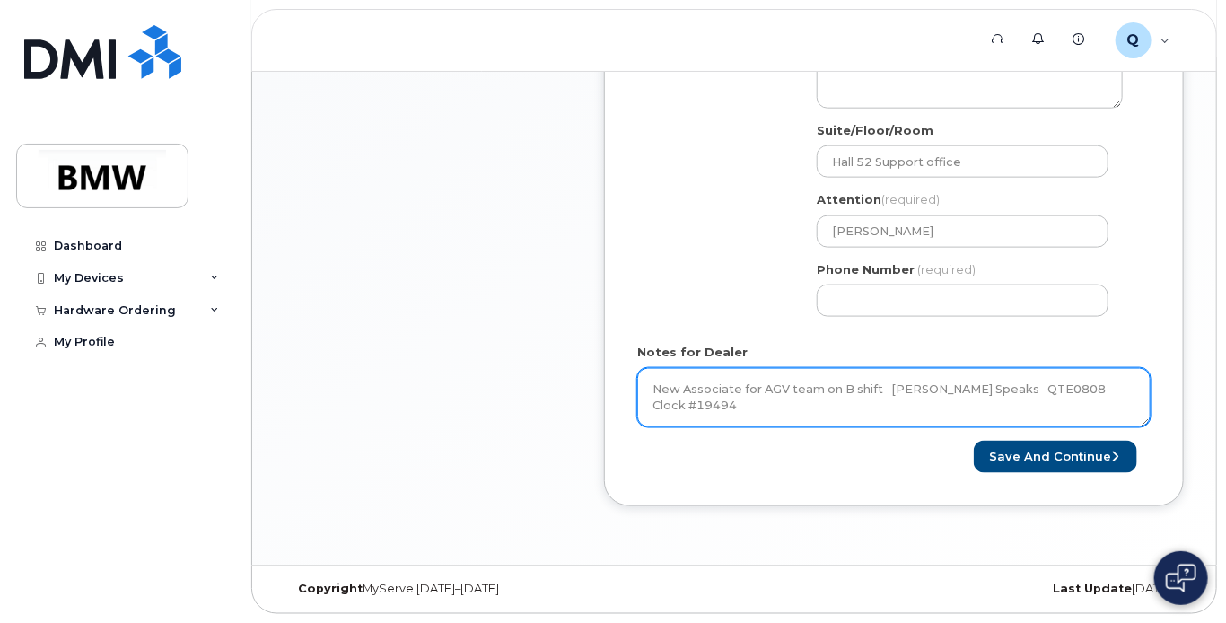
scroll to position [869, 0]
type textarea "New Associate for AGV team on B shift Larry Speaks QTE0808 Clock #19494"
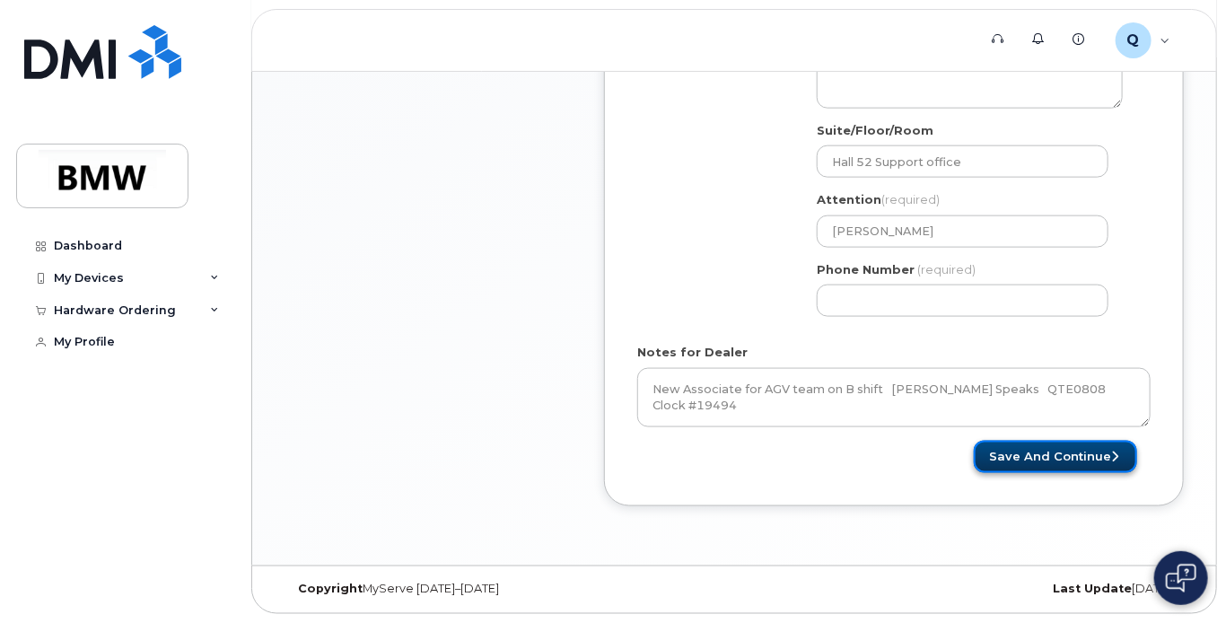
click at [1050, 457] on button "Save and Continue" at bounding box center [1055, 457] width 163 height 33
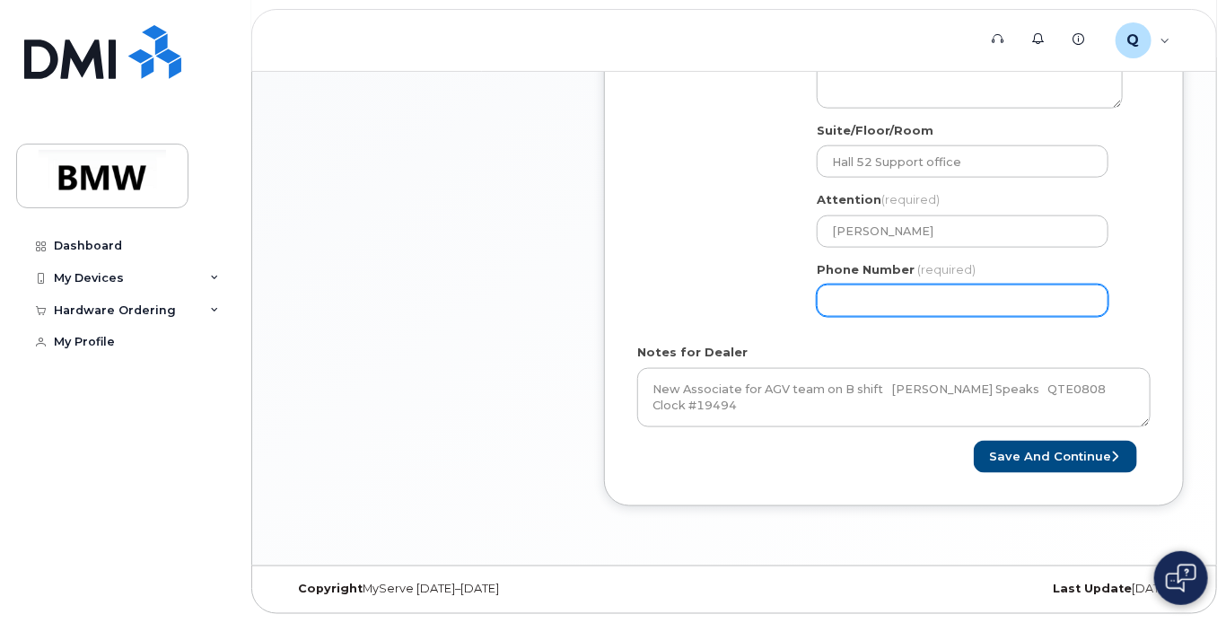
click at [930, 299] on input "Phone Number" at bounding box center [963, 301] width 292 height 32
drag, startPoint x: 938, startPoint y: 297, endPoint x: 745, endPoint y: 301, distance: 193.0
click at [745, 301] on div "Shipping Address BMW MC Plant New Address BMW MC Plant BMW North America Financ…" at bounding box center [886, 162] width 499 height 338
type input "864567440"
select select
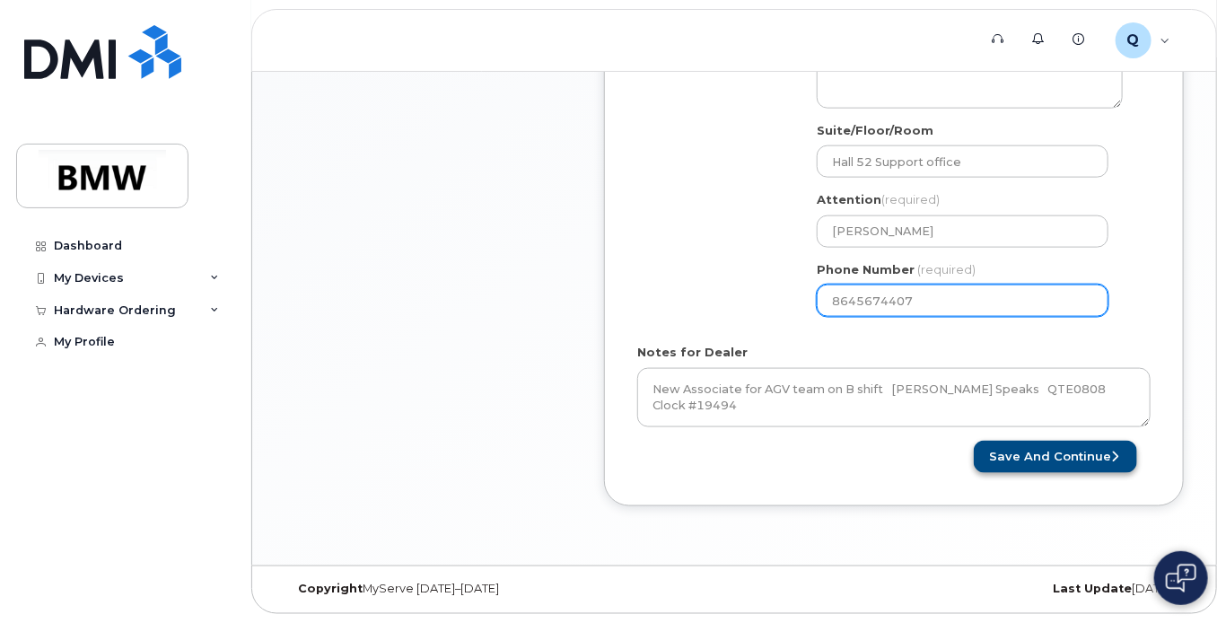
type input "8645674407"
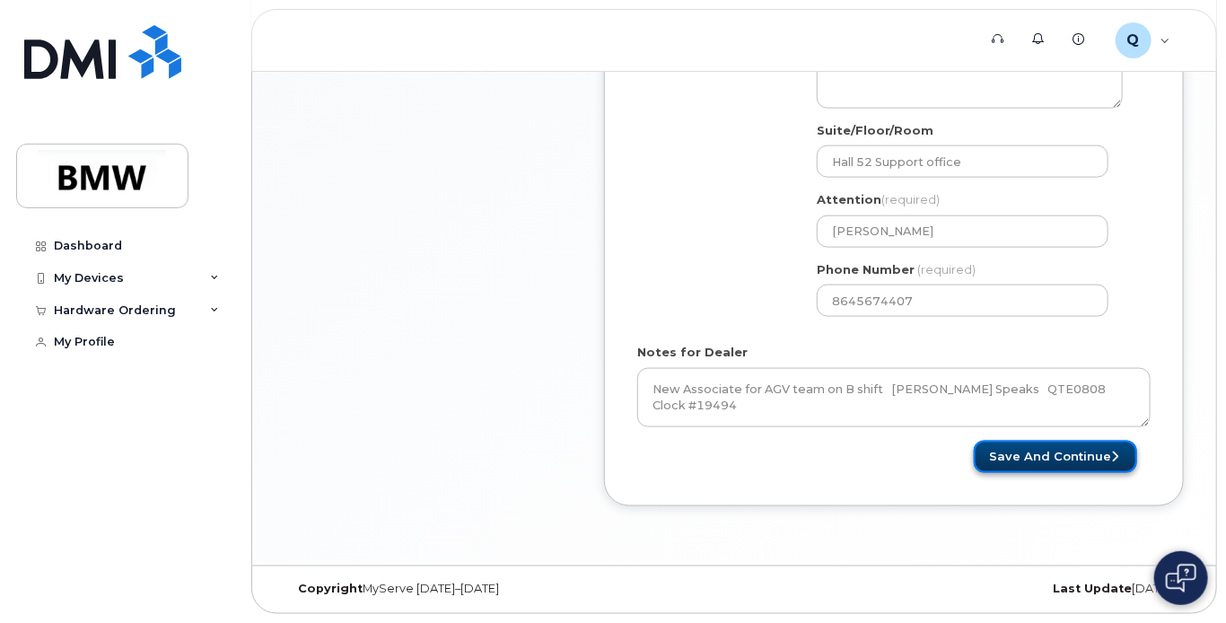
click at [1047, 460] on button "Save and Continue" at bounding box center [1055, 457] width 163 height 33
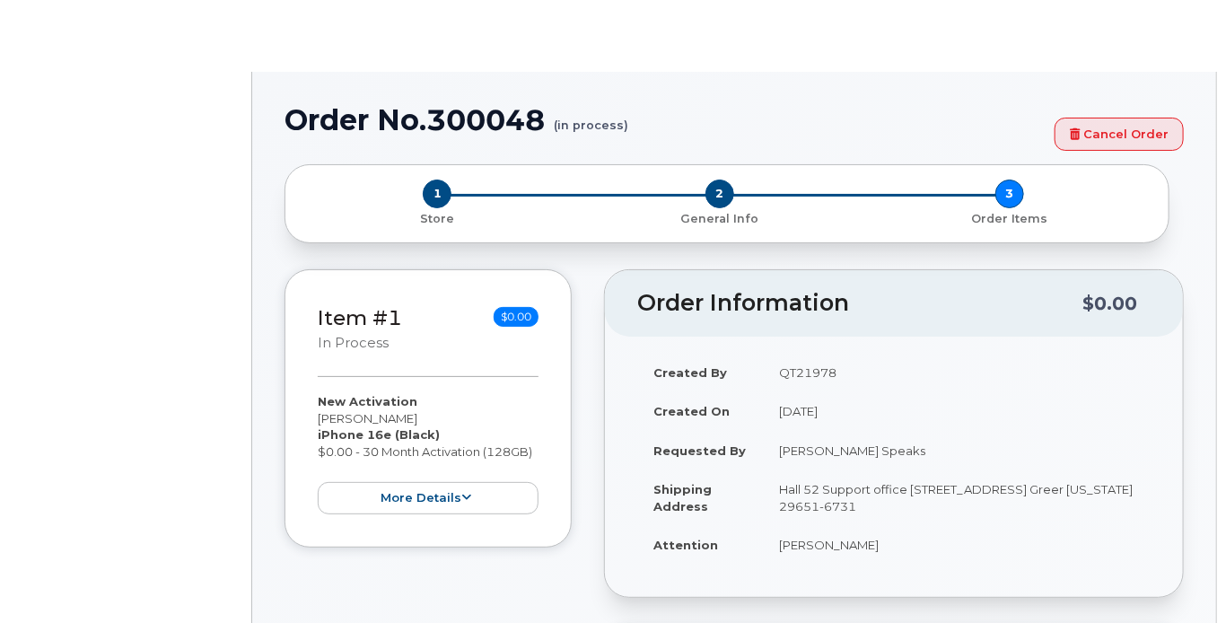
select select "1885307"
radio input "true"
type input "1899437"
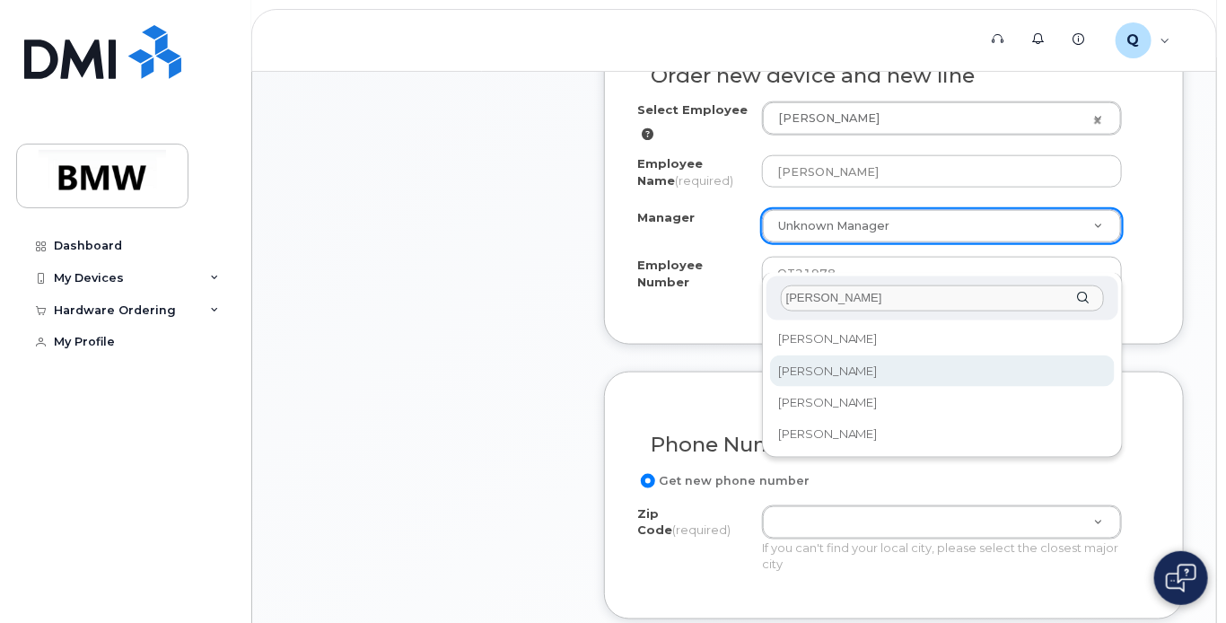
type input "russ"
select select "1898857"
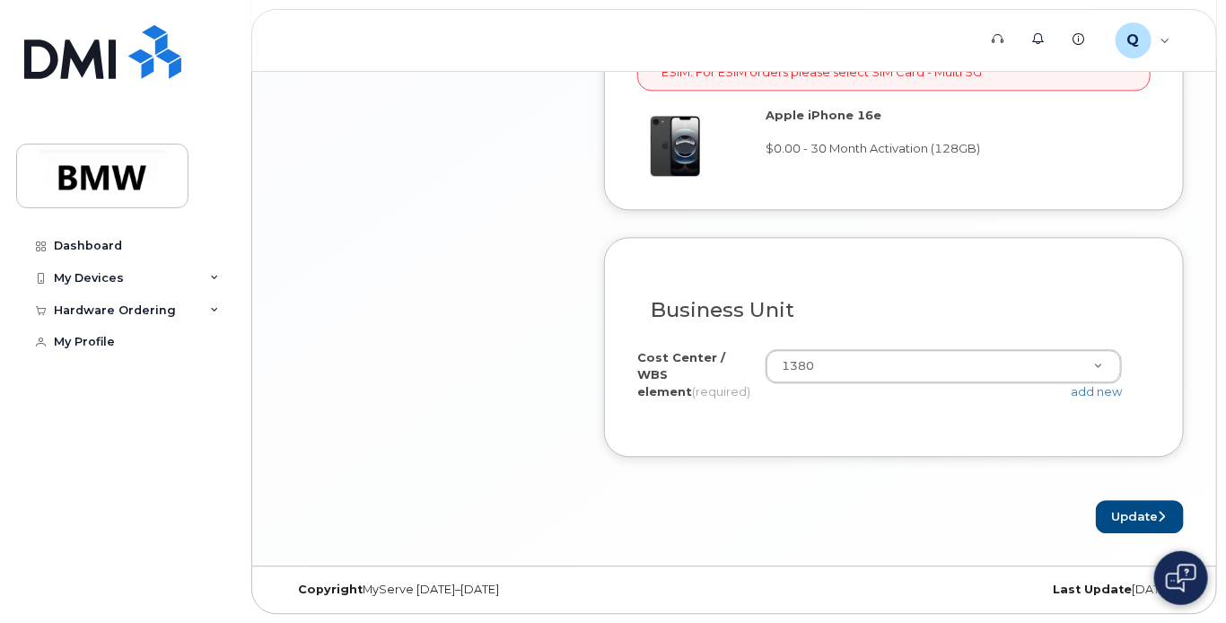
scroll to position [1032, 0]
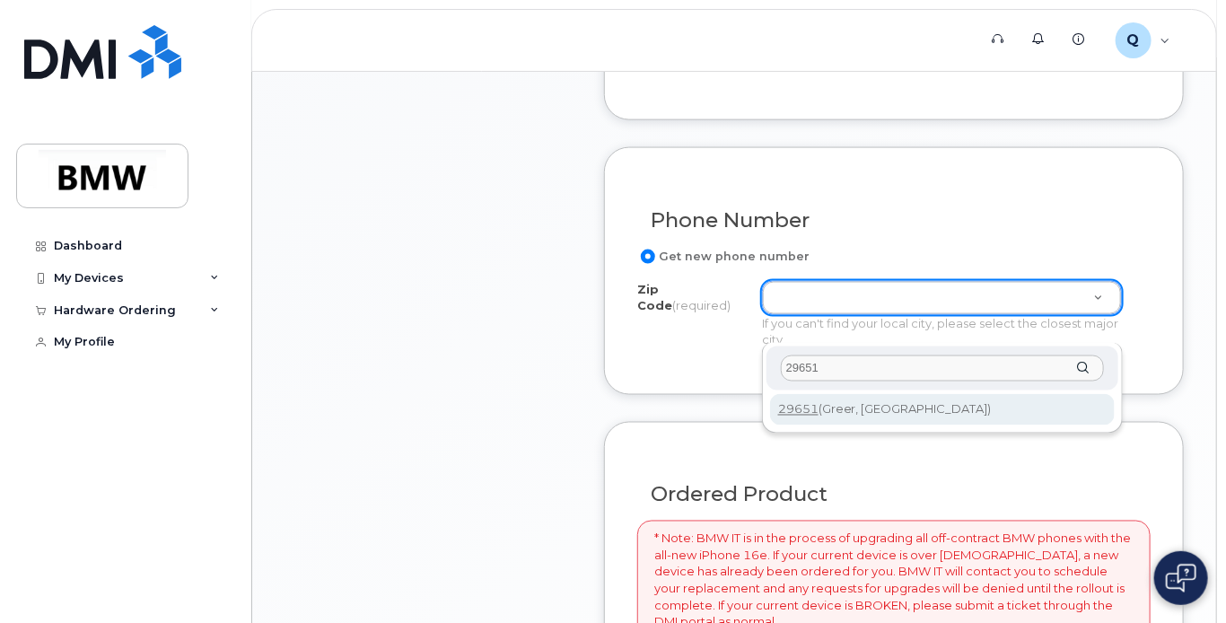
type input "29651"
type input "29651 (Greer, [GEOGRAPHIC_DATA])"
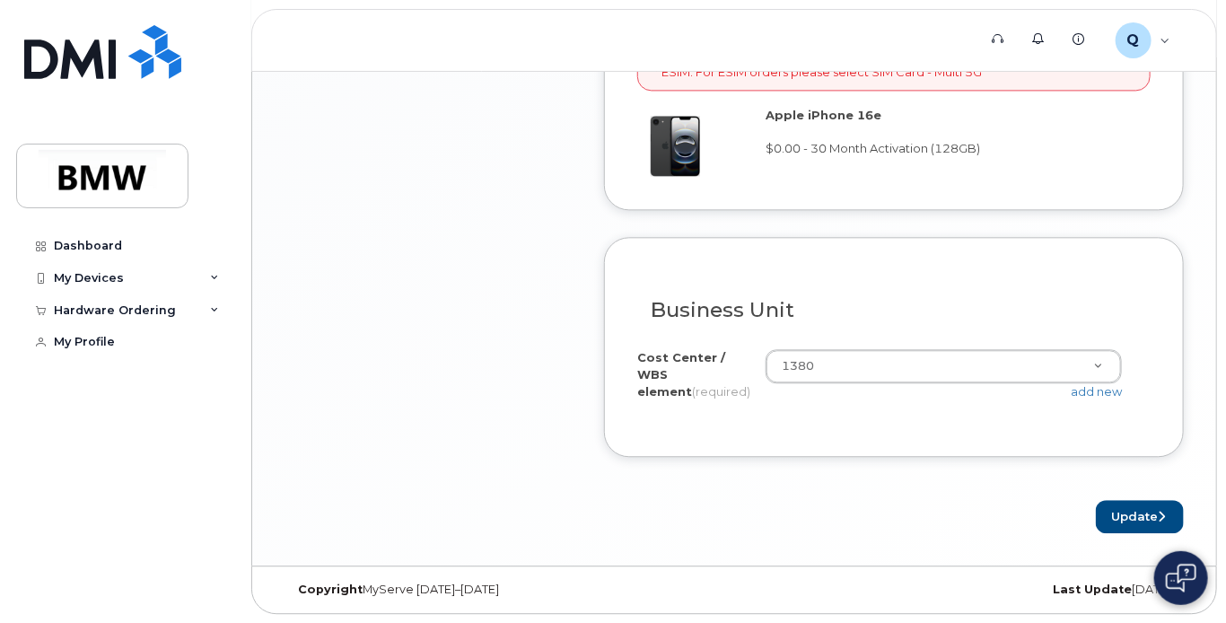
scroll to position [1668, 0]
click at [1140, 520] on button "Update" at bounding box center [1140, 516] width 88 height 33
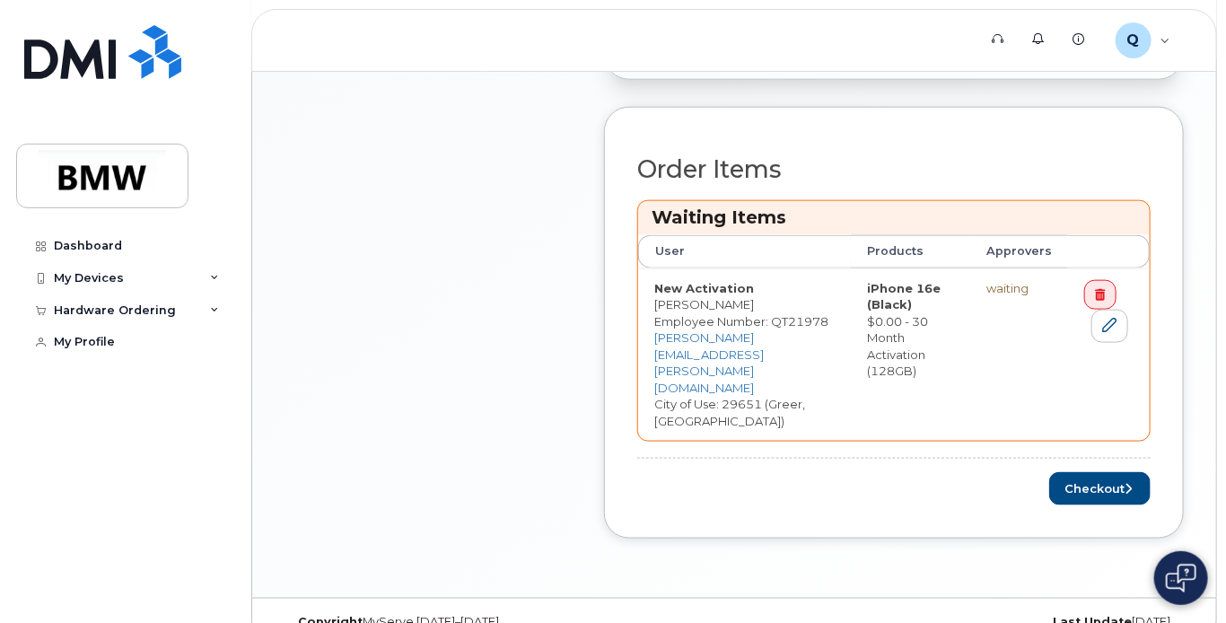
scroll to position [806, 0]
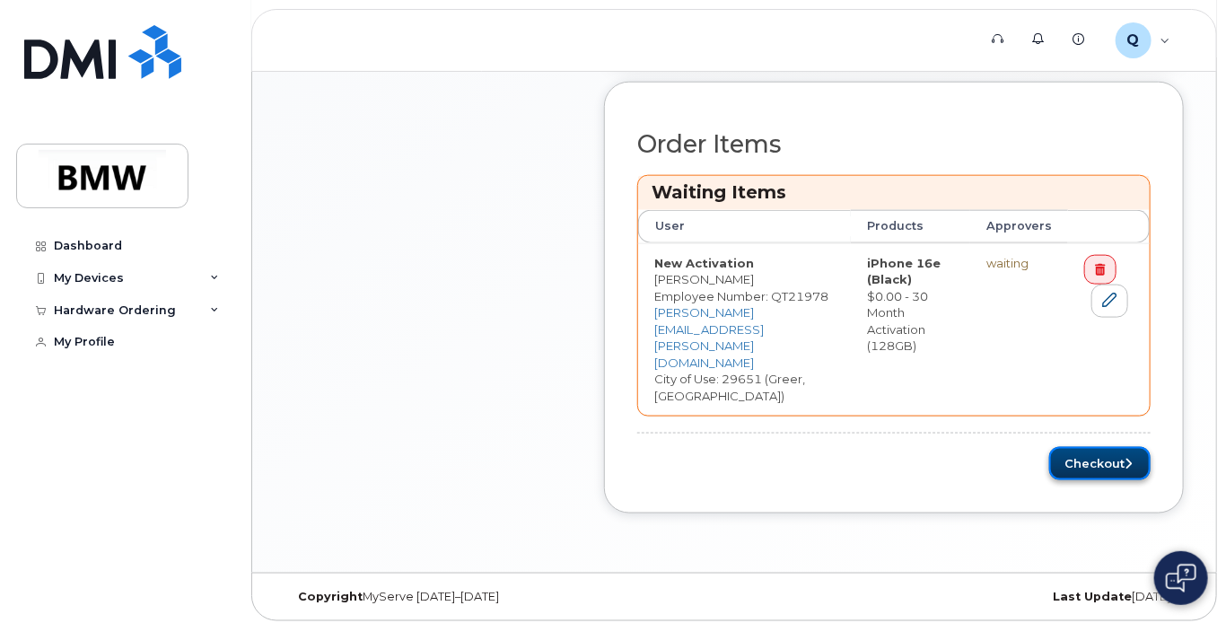
click at [1086, 452] on button "Checkout" at bounding box center [1099, 463] width 101 height 33
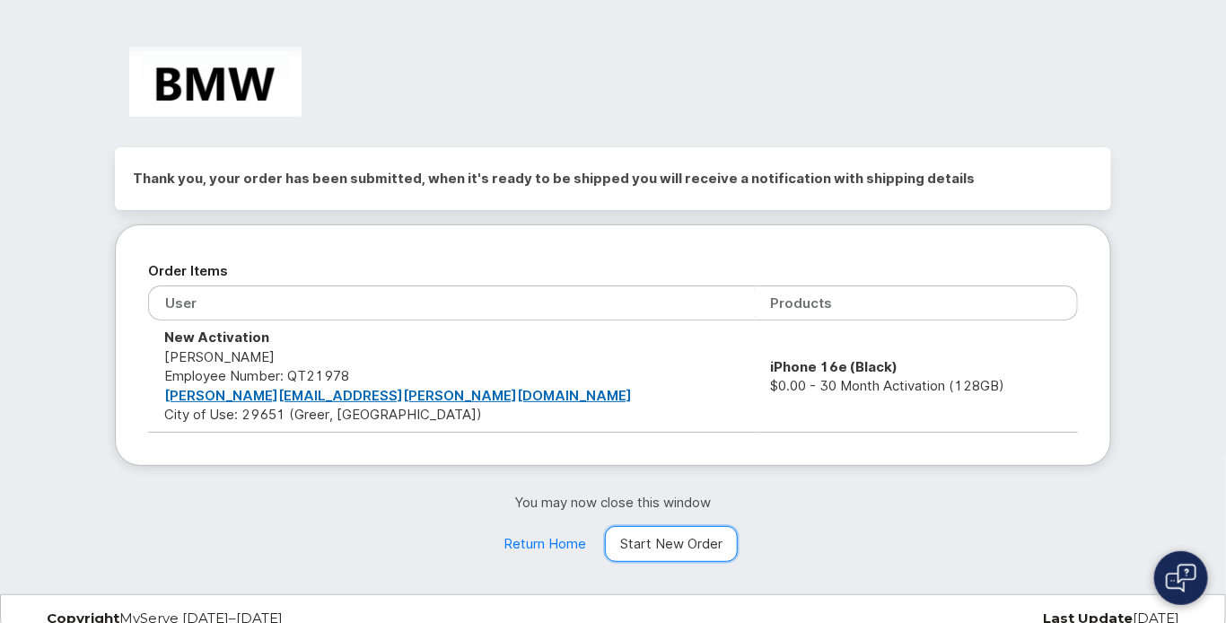
click at [675, 546] on link "Start New Order" at bounding box center [671, 544] width 133 height 36
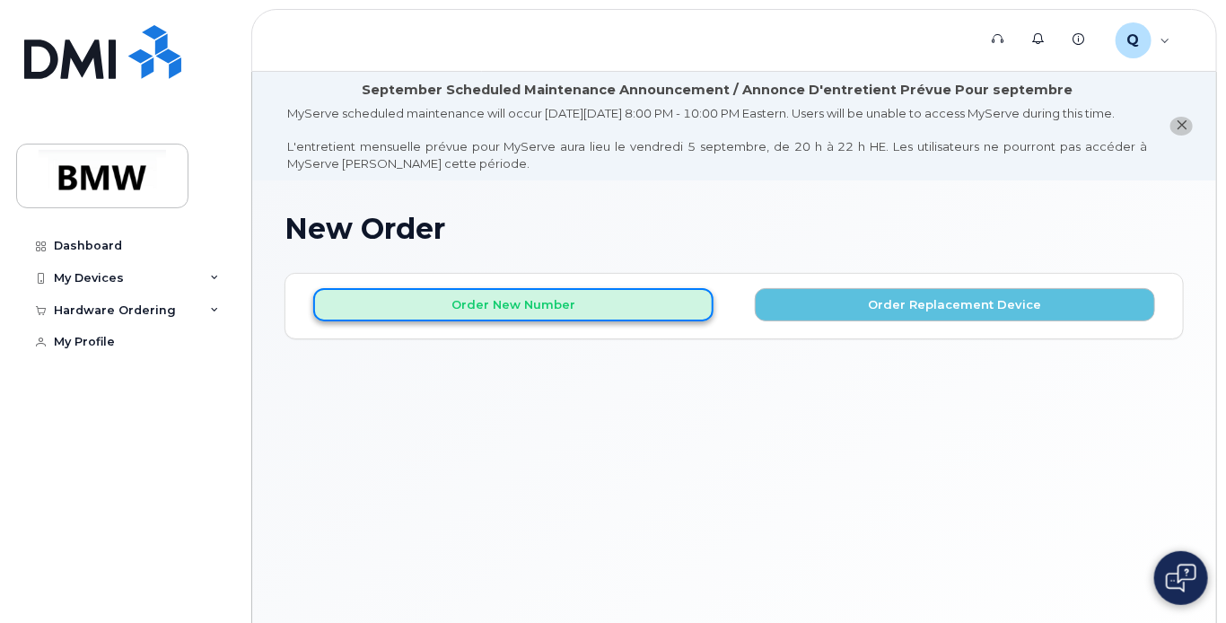
click at [555, 320] on button "Order New Number" at bounding box center [513, 304] width 400 height 33
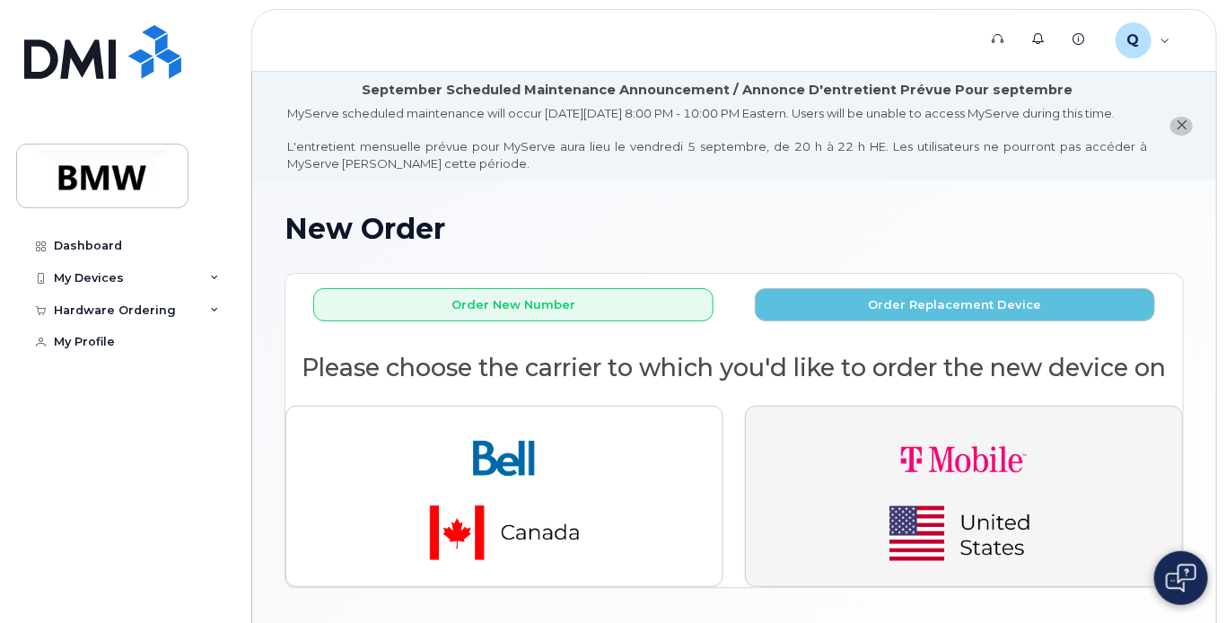
click at [876, 476] on img "button" at bounding box center [963, 496] width 251 height 151
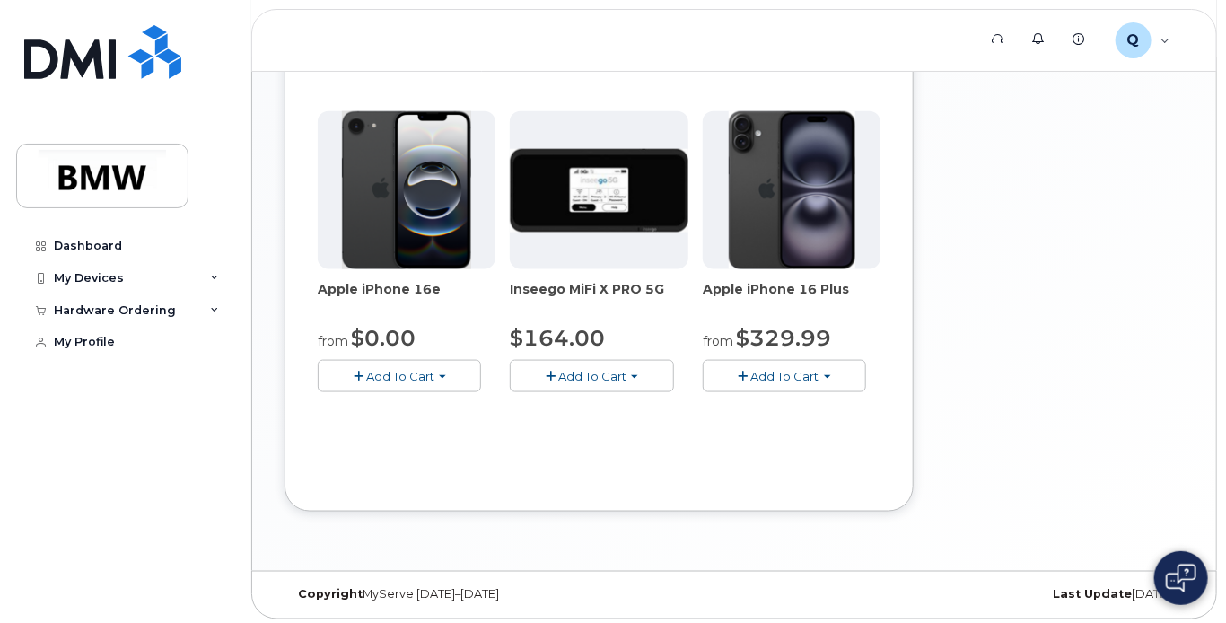
scroll to position [857, 0]
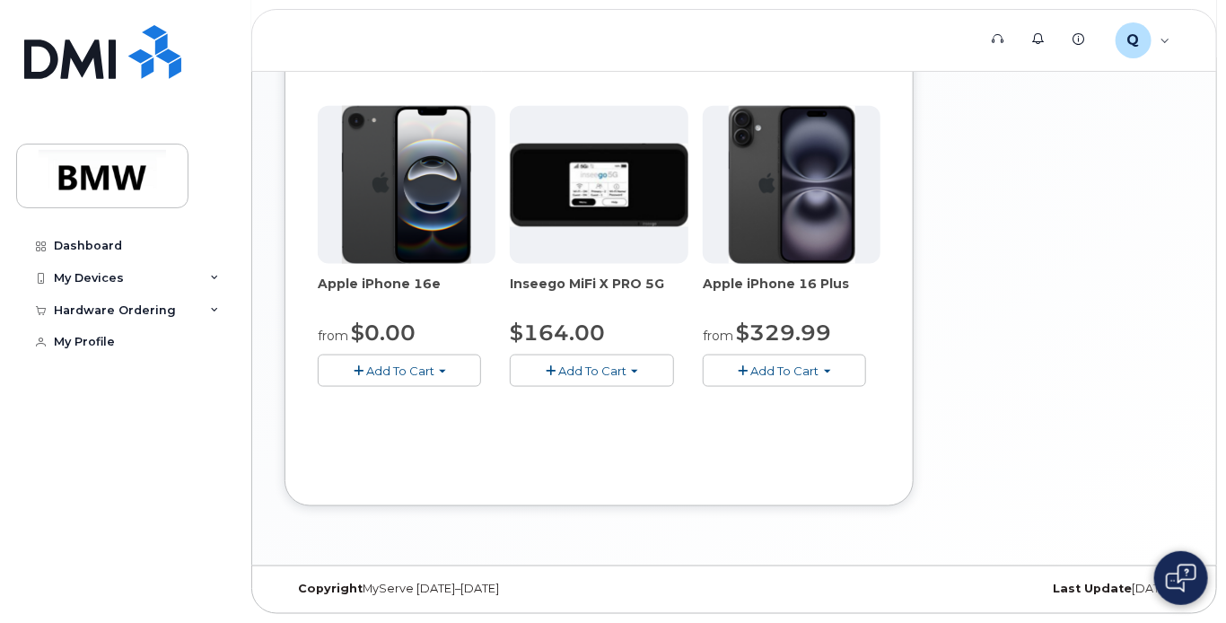
click at [425, 372] on span "Add To Cart" at bounding box center [400, 371] width 68 height 14
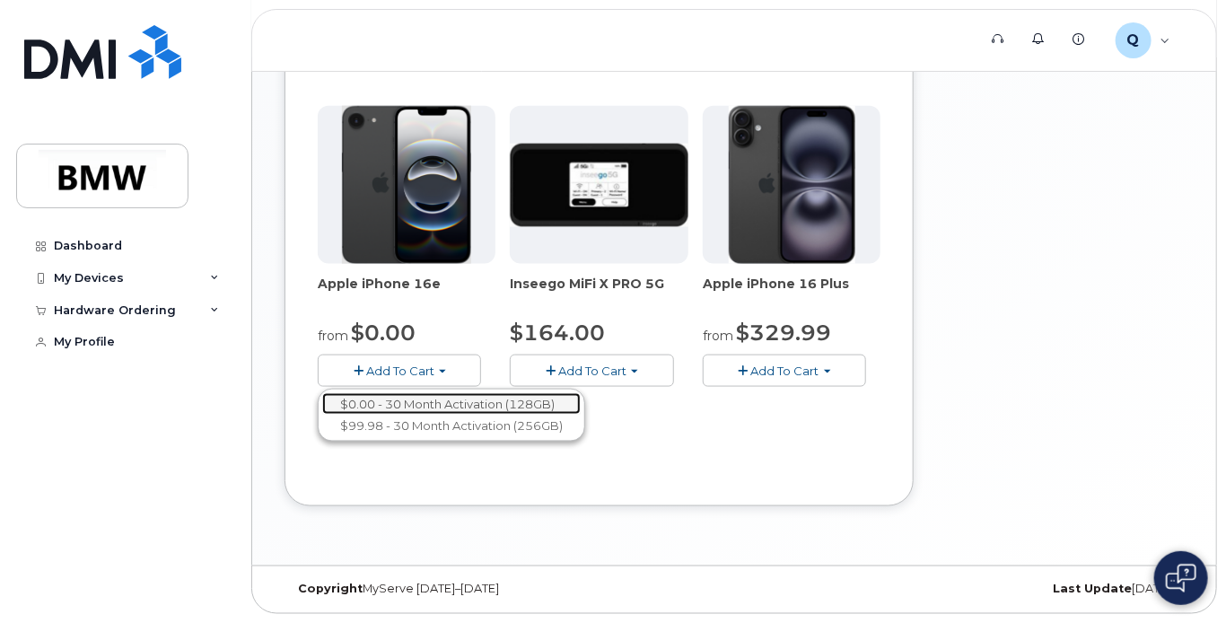
click at [431, 408] on link "$0.00 - 30 Month Activation (128GB)" at bounding box center [451, 404] width 259 height 22
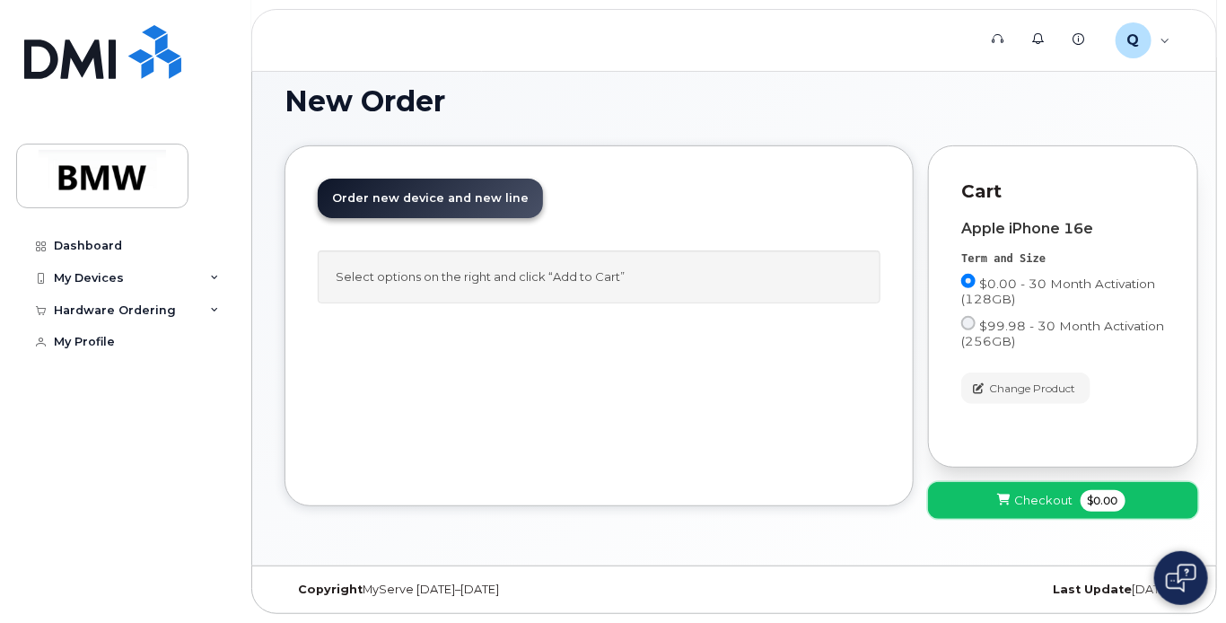
click at [1045, 501] on span "Checkout" at bounding box center [1044, 500] width 58 height 17
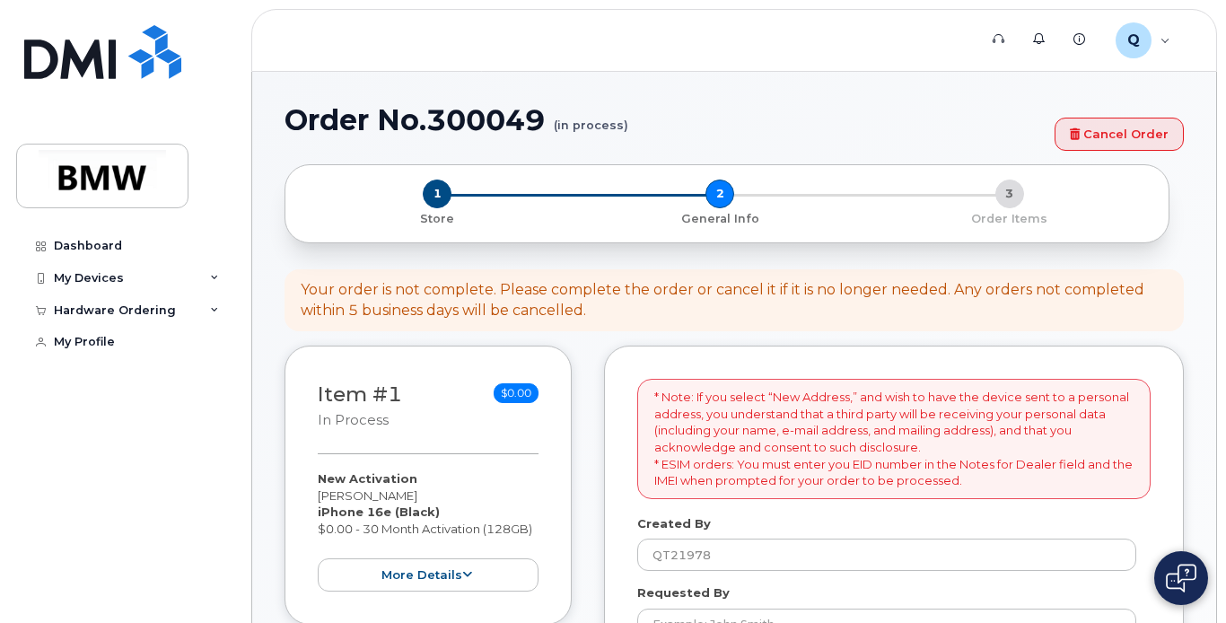
select select
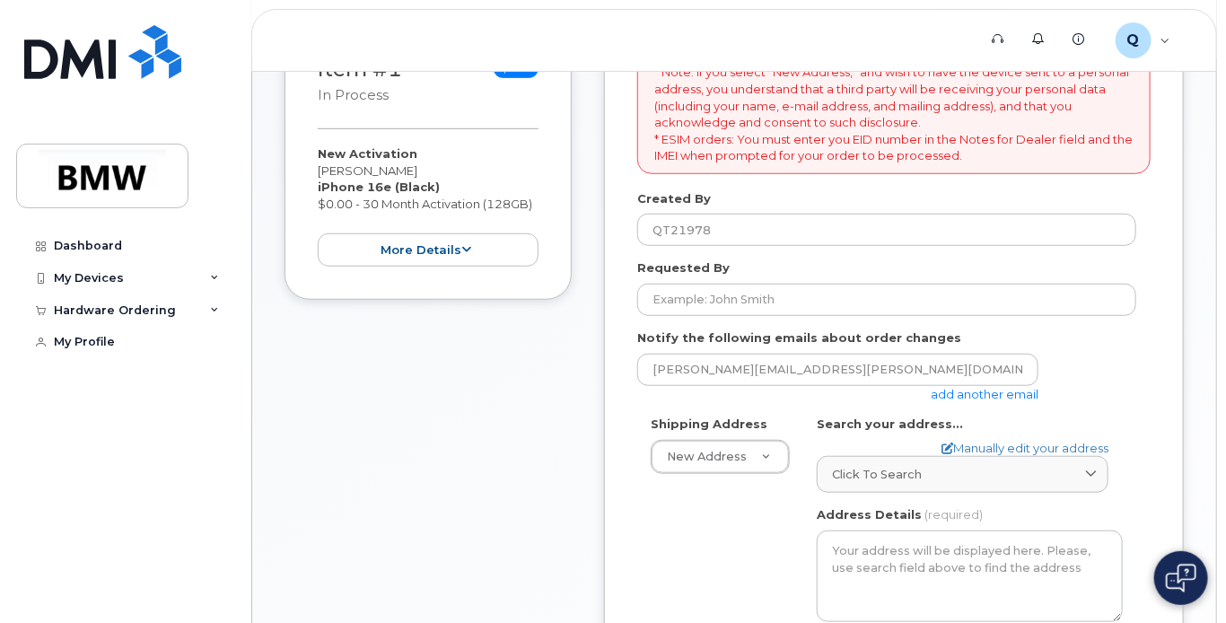
scroll to position [449, 0]
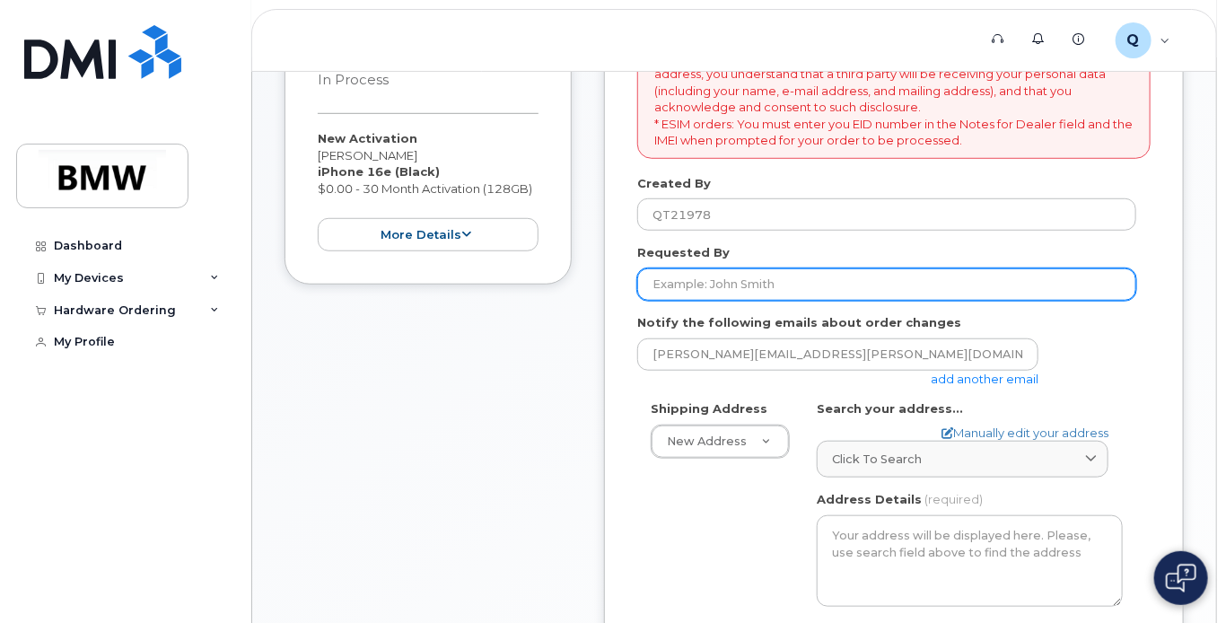
click at [794, 301] on input "Requested By" at bounding box center [886, 284] width 499 height 32
type input "[PERSON_NAME]"
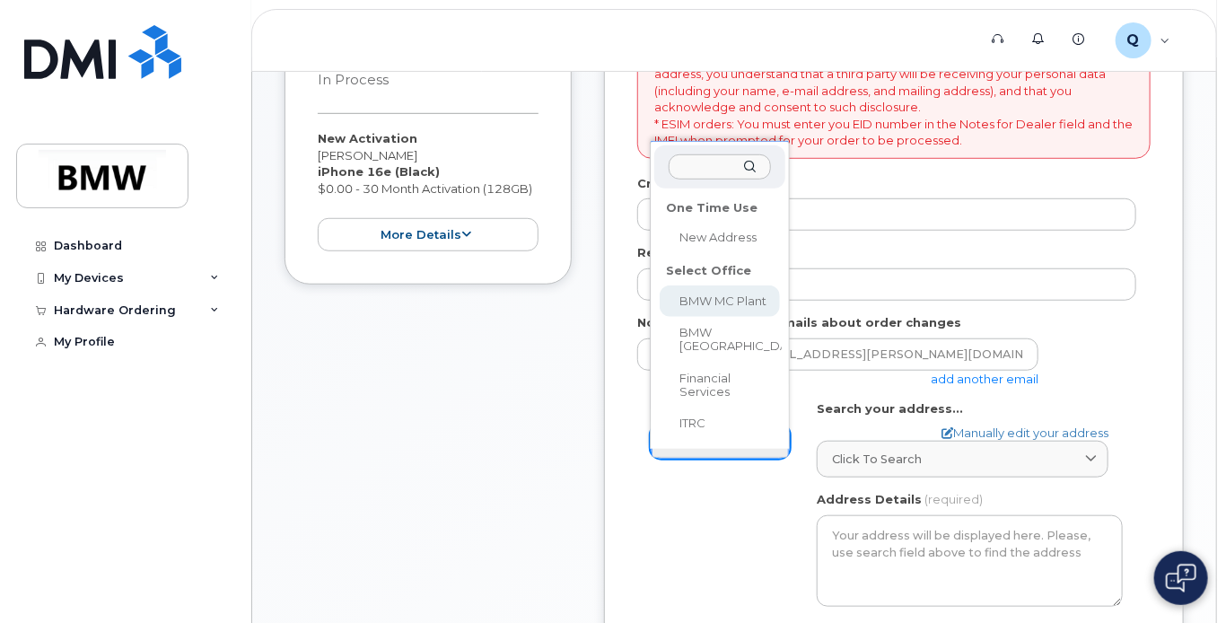
select select
type textarea "1400 Highway 101 S GREER SC 29651-6731 UNITED STATES Greer South Carolina 29651…"
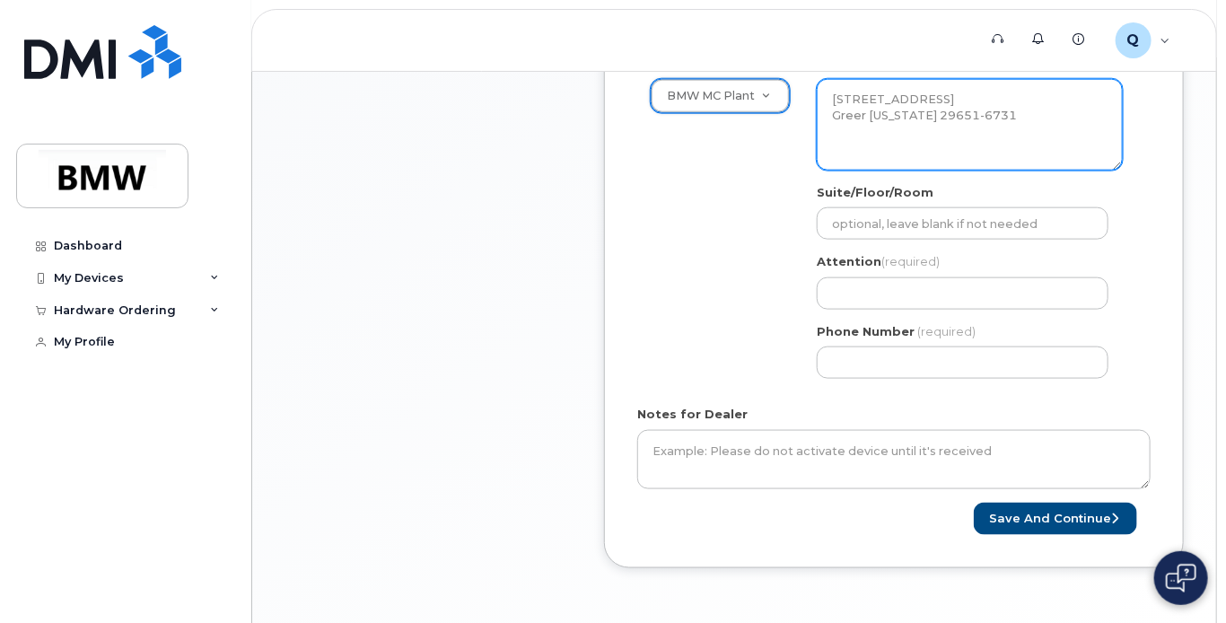
scroll to position [808, 0]
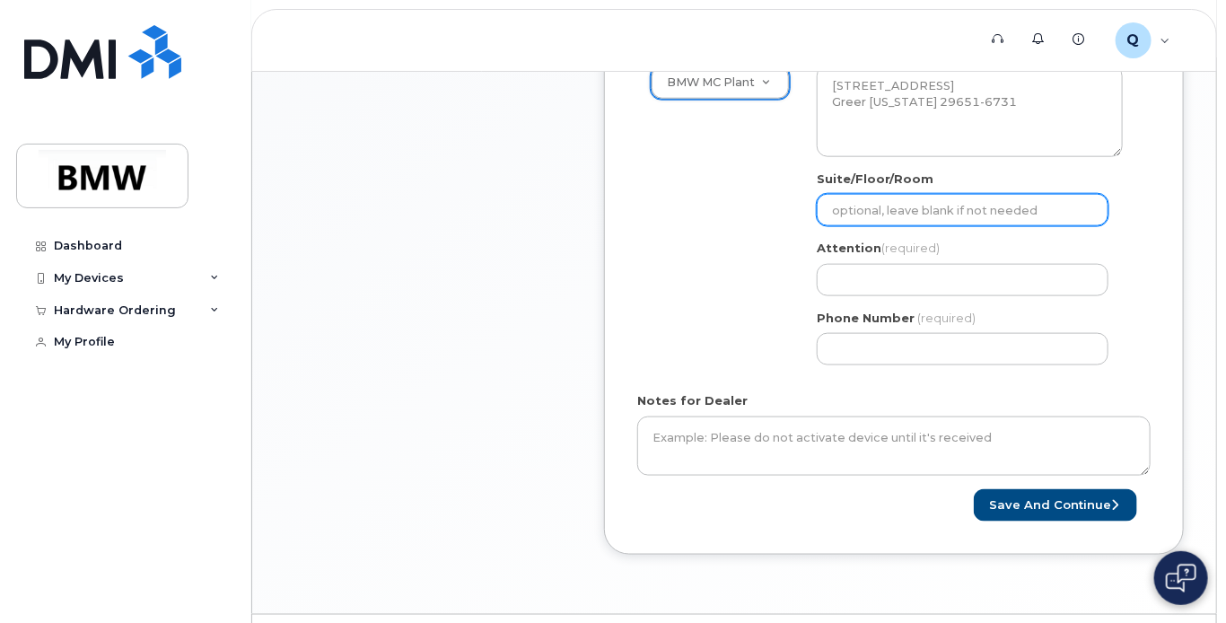
click at [844, 223] on input "Suite/Floor/Room" at bounding box center [963, 210] width 292 height 32
type input "Hall 52 Support office"
select select
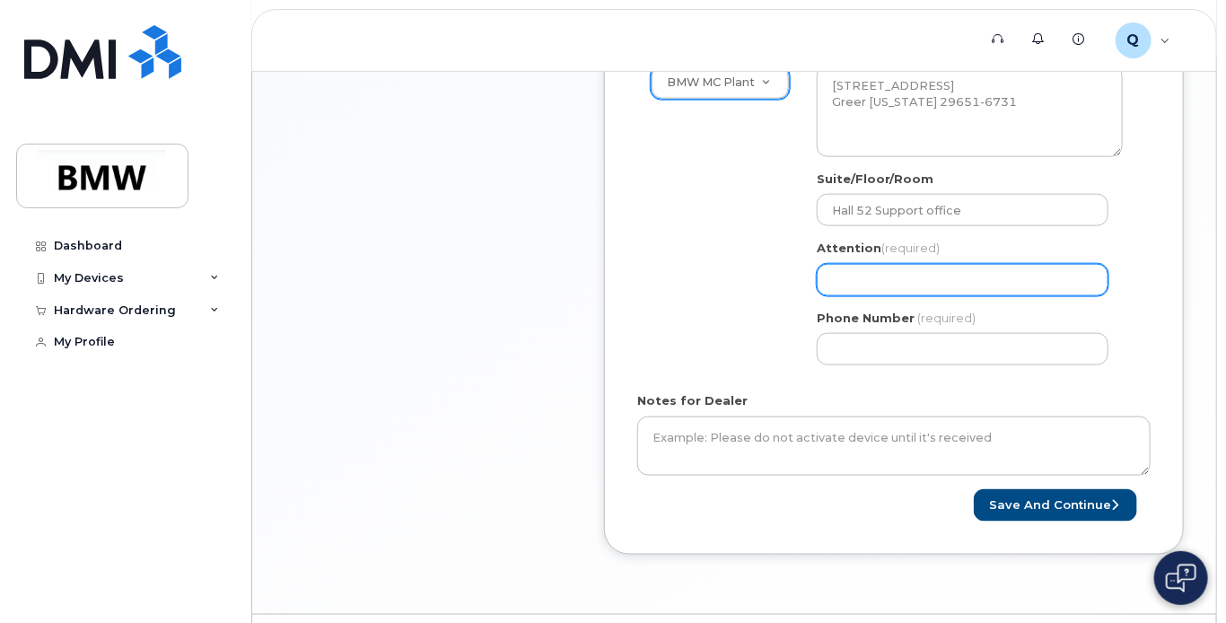
click at [874, 296] on input "Attention (required)" at bounding box center [963, 280] width 292 height 32
type input "[PERSON_NAME]"
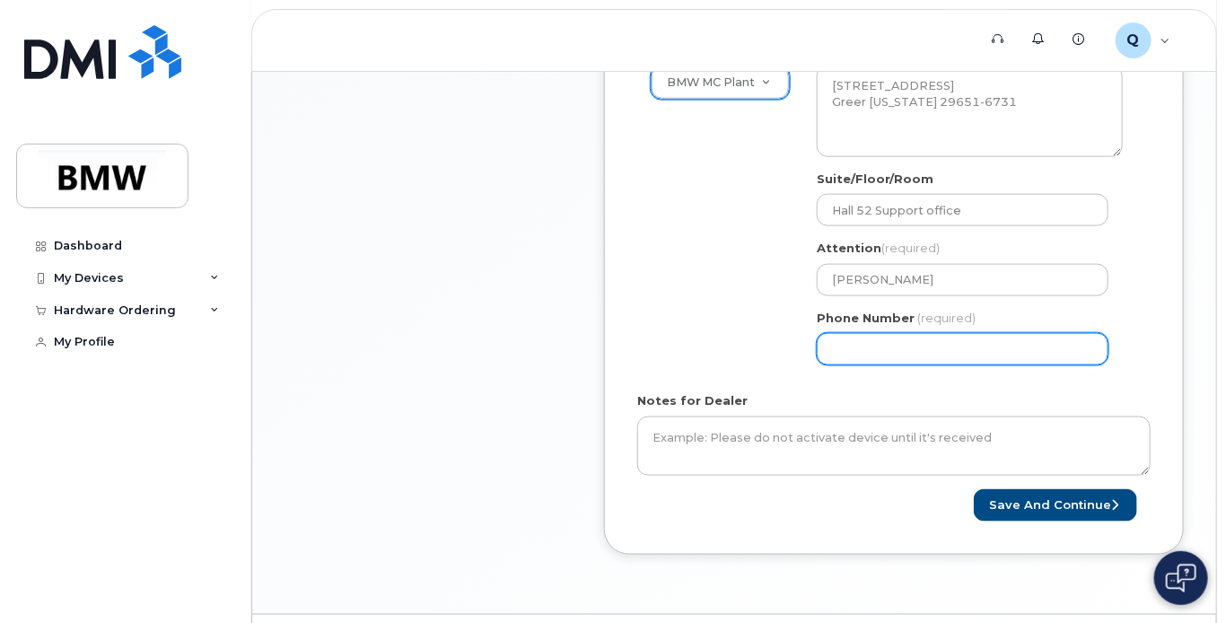
click at [897, 364] on input "Phone Number" at bounding box center [963, 349] width 292 height 32
select select
type input "864567440"
select select
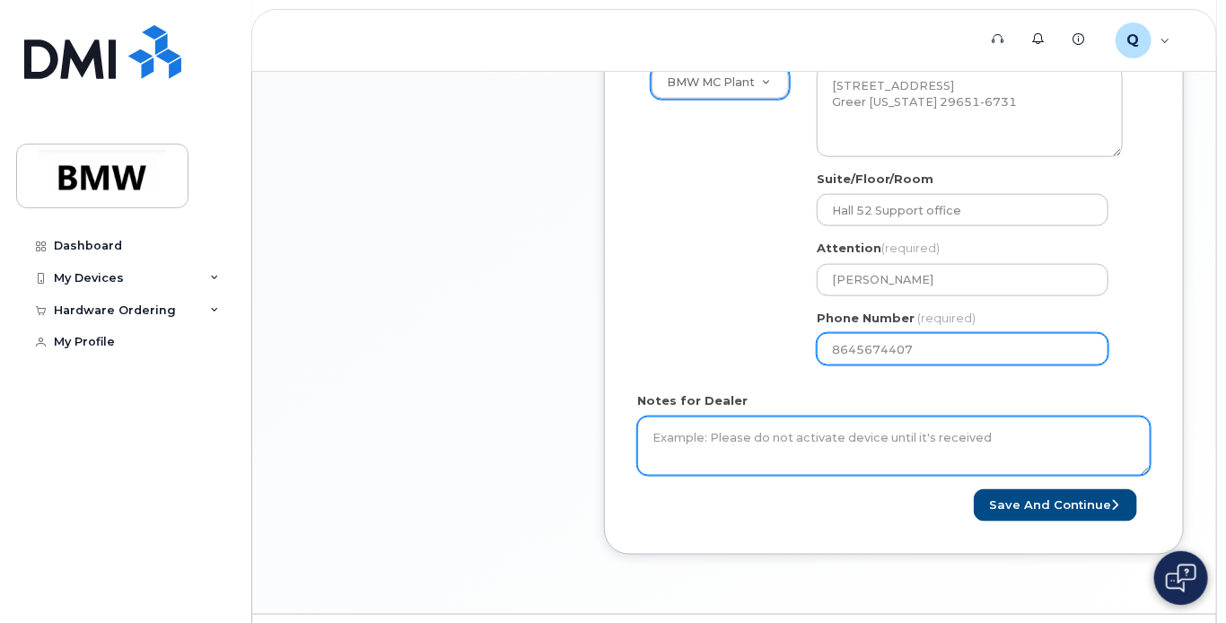
type input "8645674407"
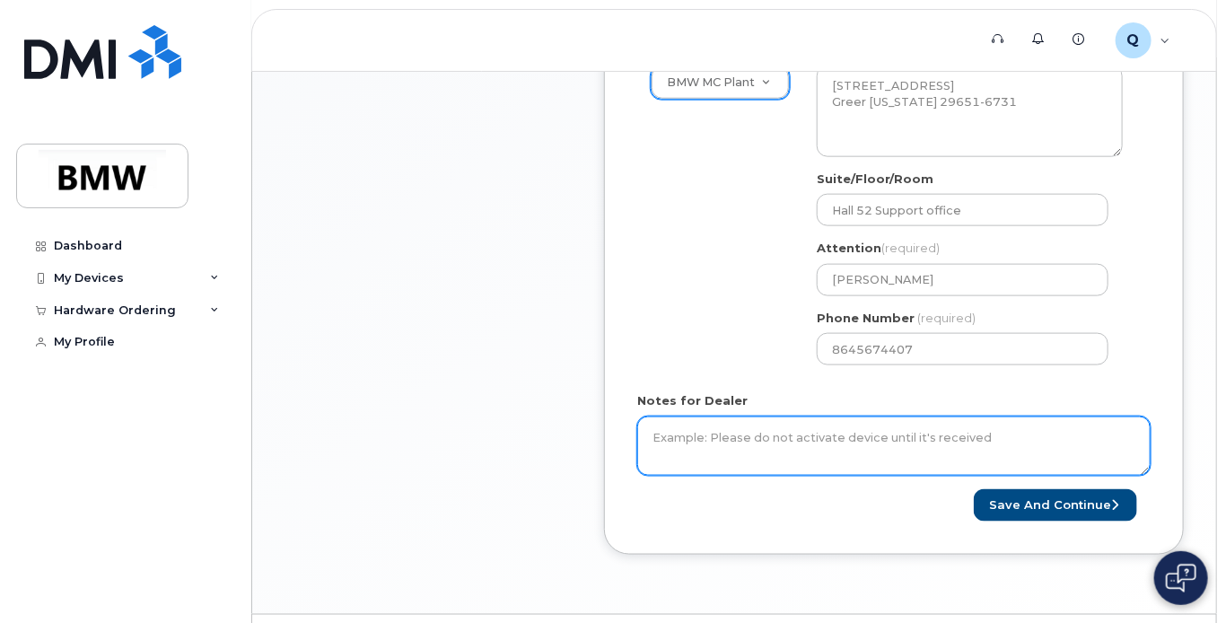
click at [729, 460] on textarea "Notes for Dealer" at bounding box center [893, 446] width 513 height 59
type textarea "New Associate for B shift AGV Dalton Watson QTE4679 Clock# 21341"
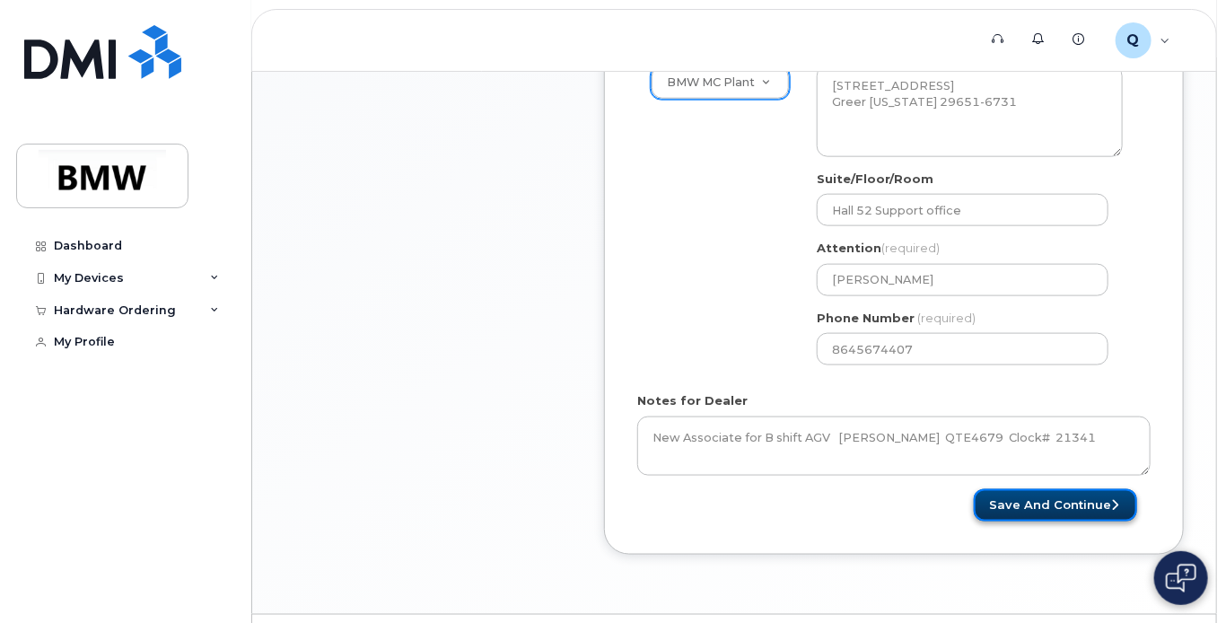
click at [1077, 513] on button "Save and Continue" at bounding box center [1055, 505] width 163 height 33
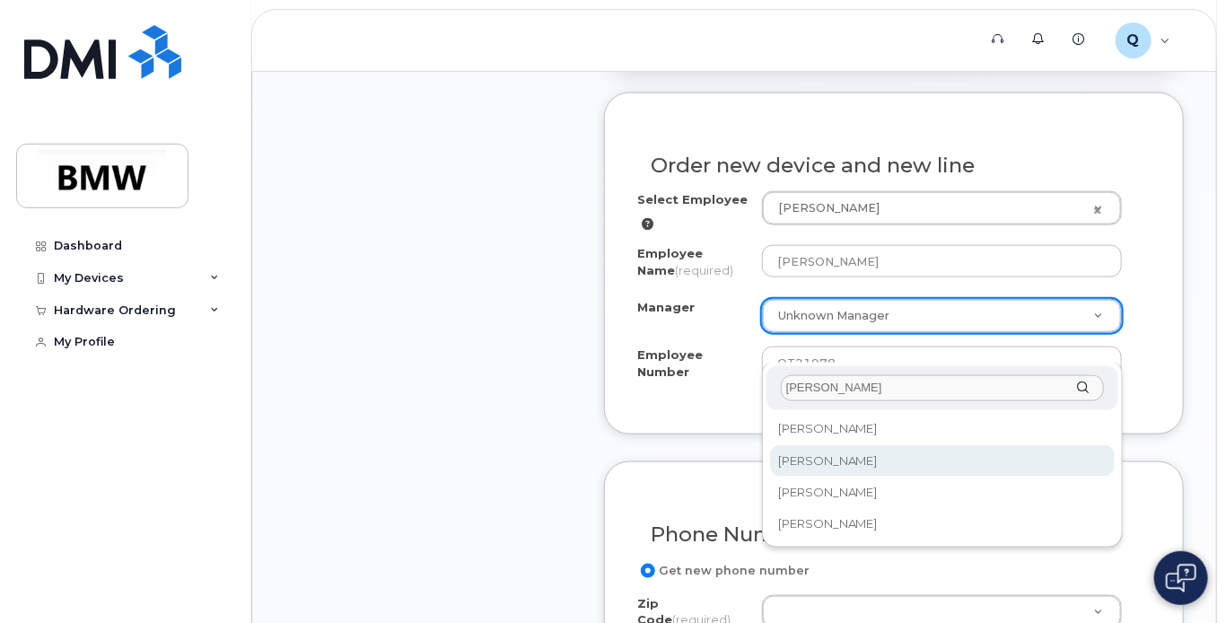
type input "[PERSON_NAME]"
select select "1898857"
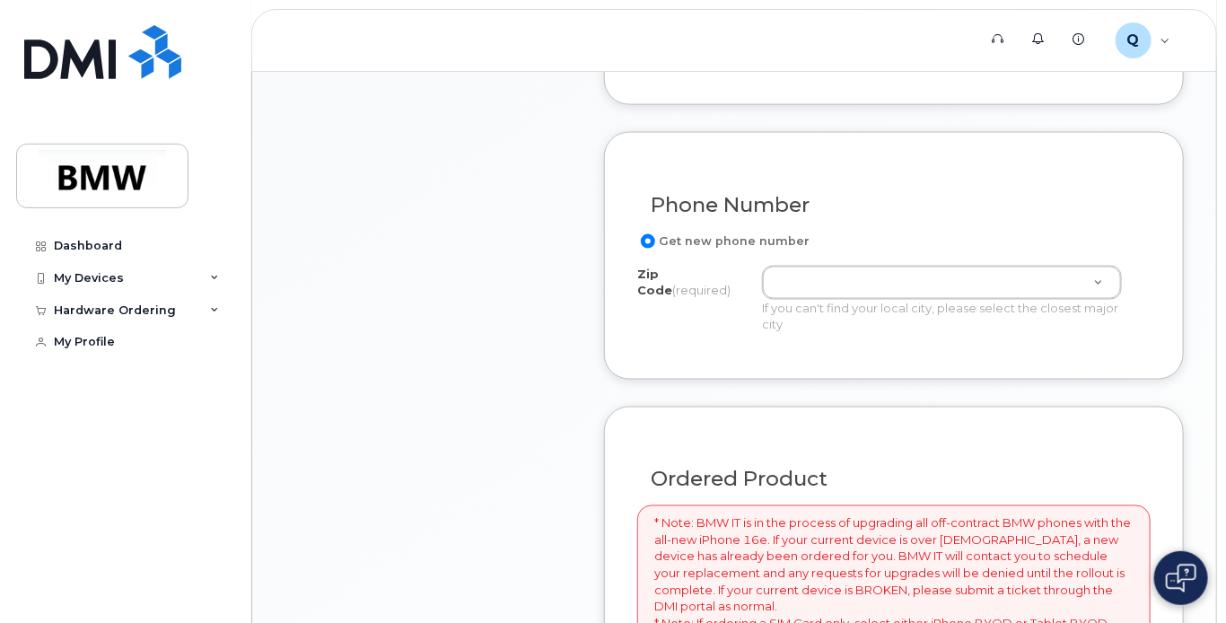
scroll to position [1077, 0]
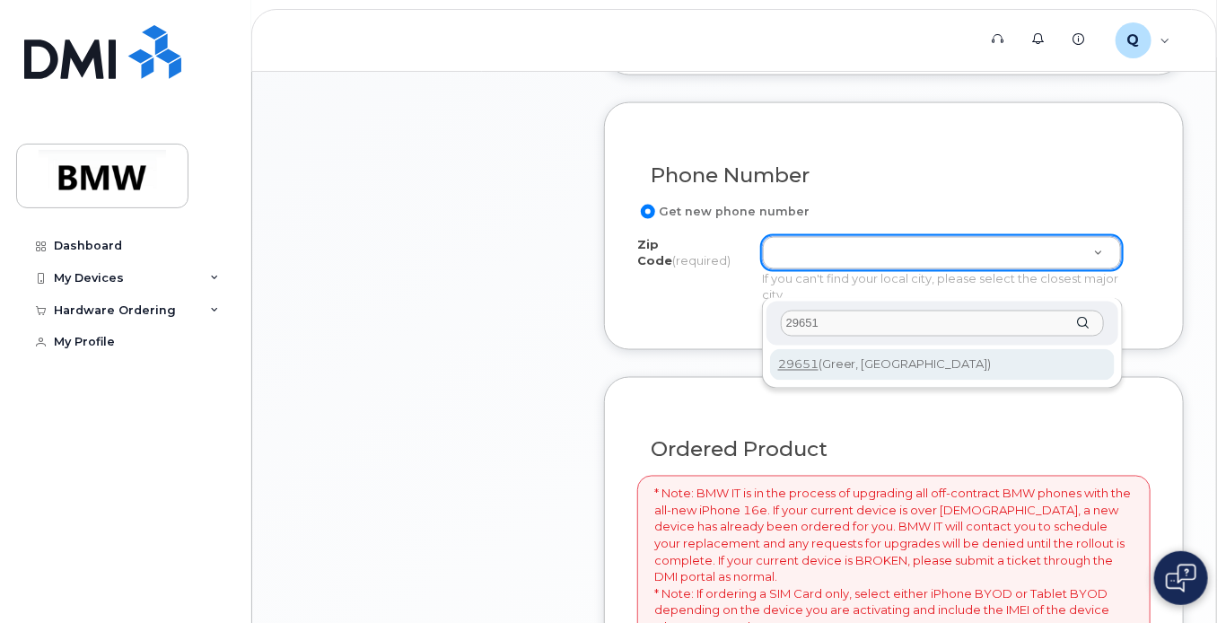
type input "29651"
type input "29651 (Greer, SC)"
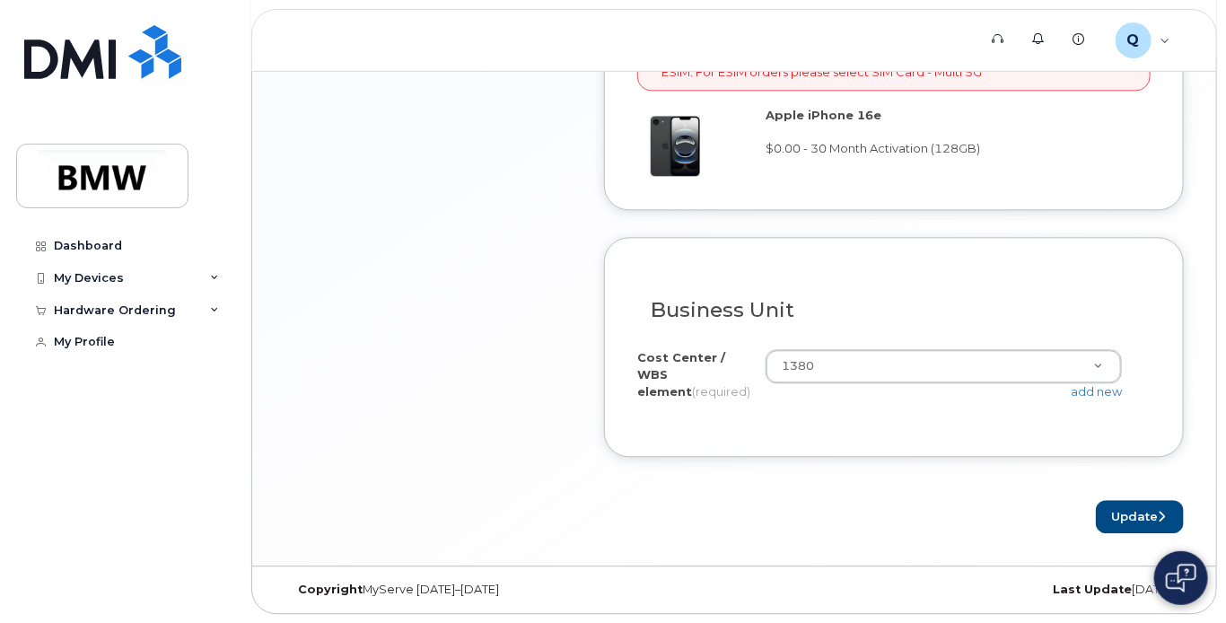
scroll to position [1668, 0]
click at [1130, 513] on button "Update" at bounding box center [1140, 516] width 88 height 33
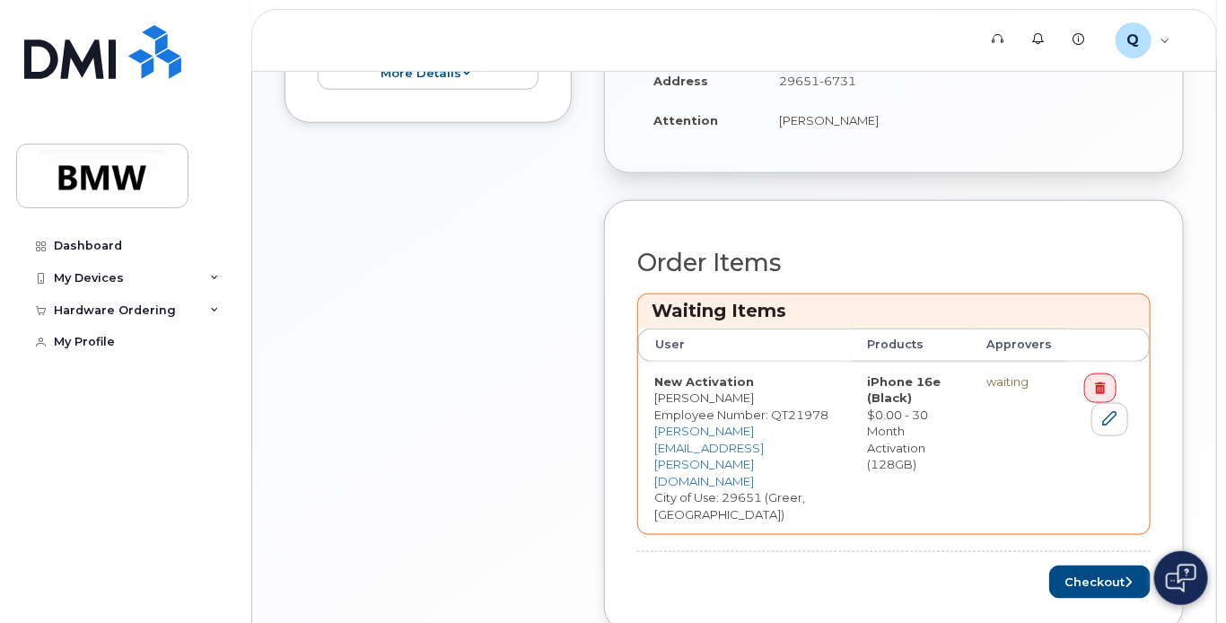
scroll to position [718, 0]
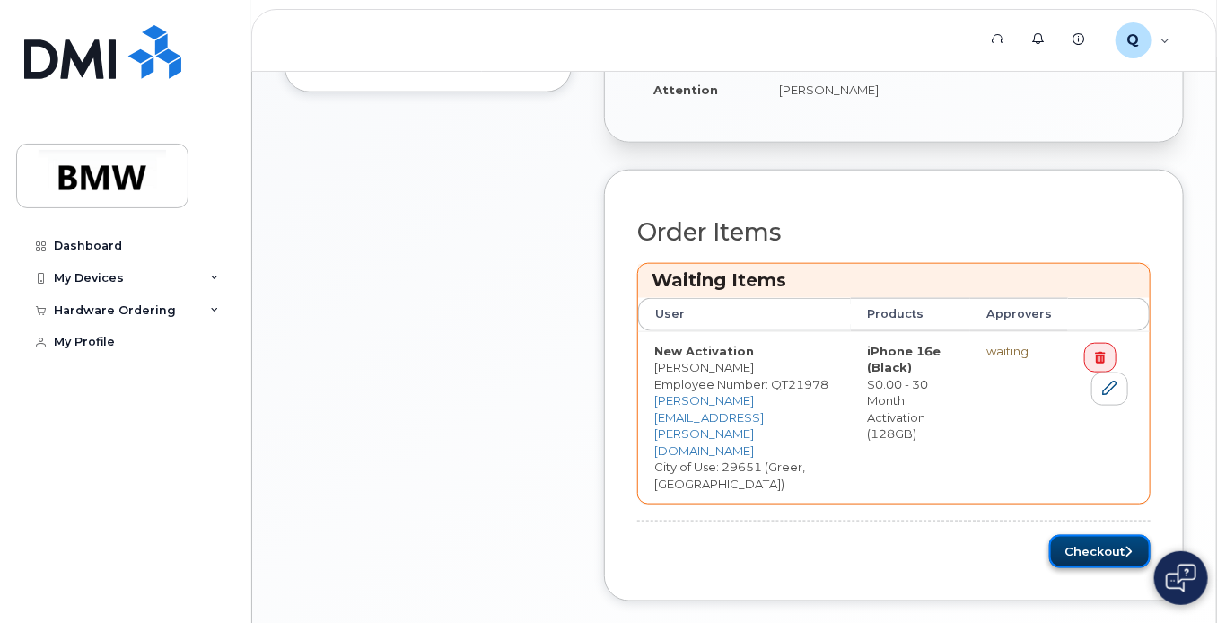
click at [1079, 540] on button "Checkout" at bounding box center [1099, 551] width 101 height 33
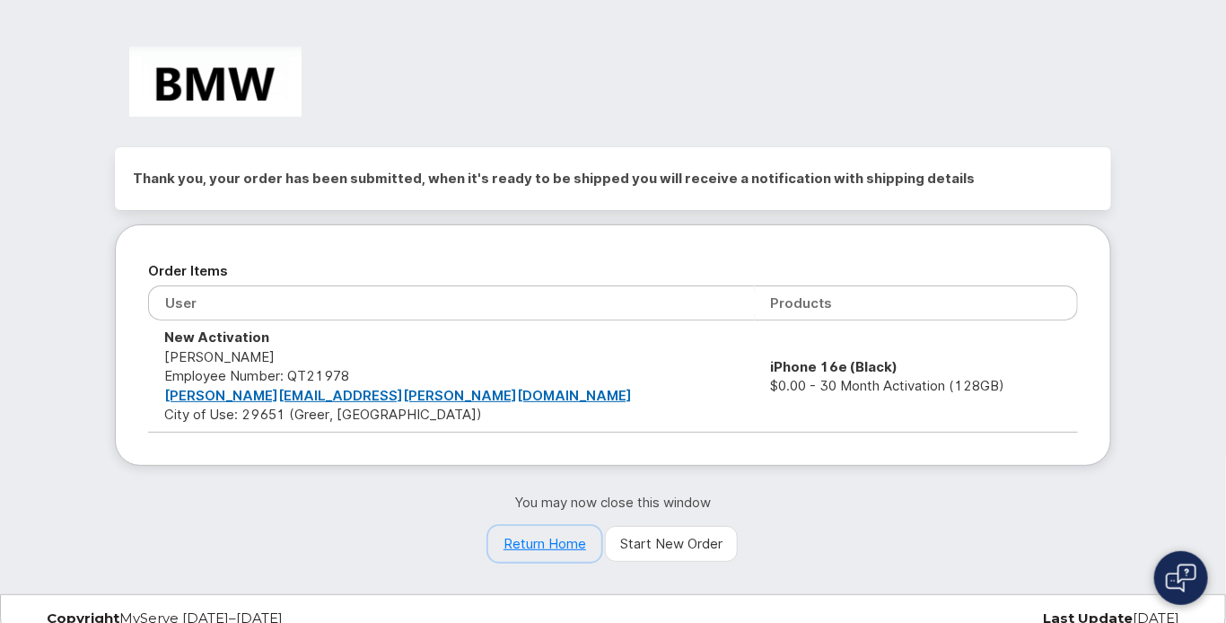
click at [529, 548] on link "Return Home" at bounding box center [544, 544] width 113 height 36
